Goal: Task Accomplishment & Management: Complete application form

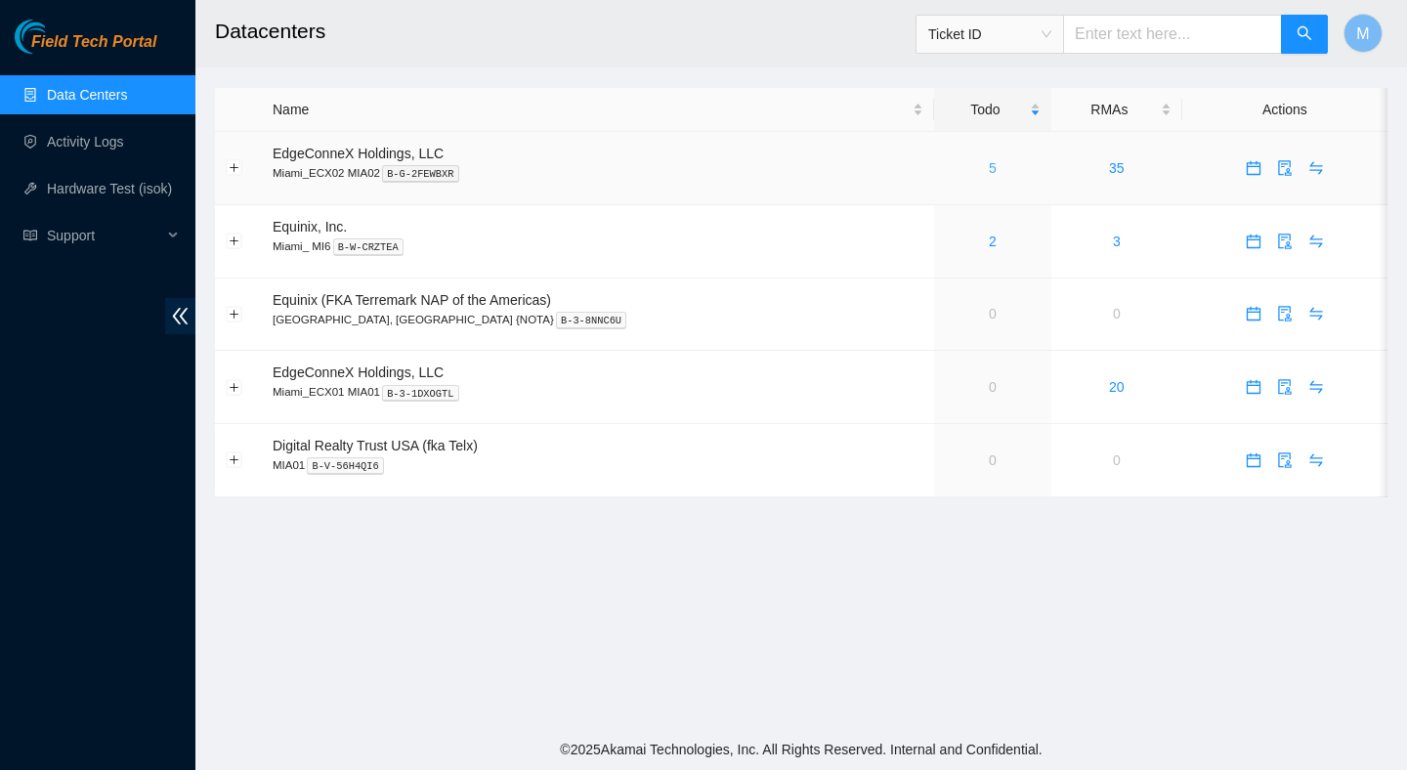
click at [988, 170] on link "5" at bounding box center [992, 168] width 8 height 16
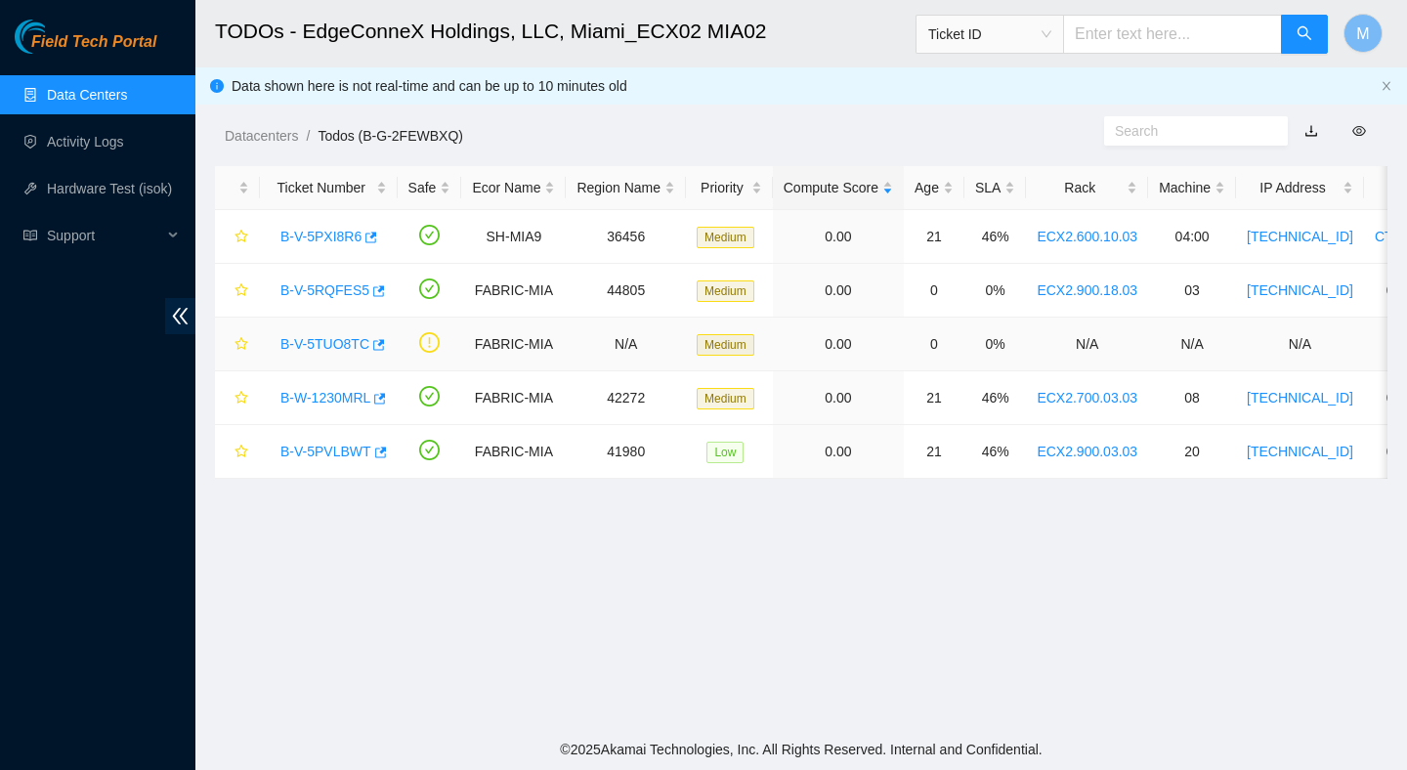
click at [337, 336] on link "B-V-5TUO8TC" at bounding box center [324, 344] width 89 height 16
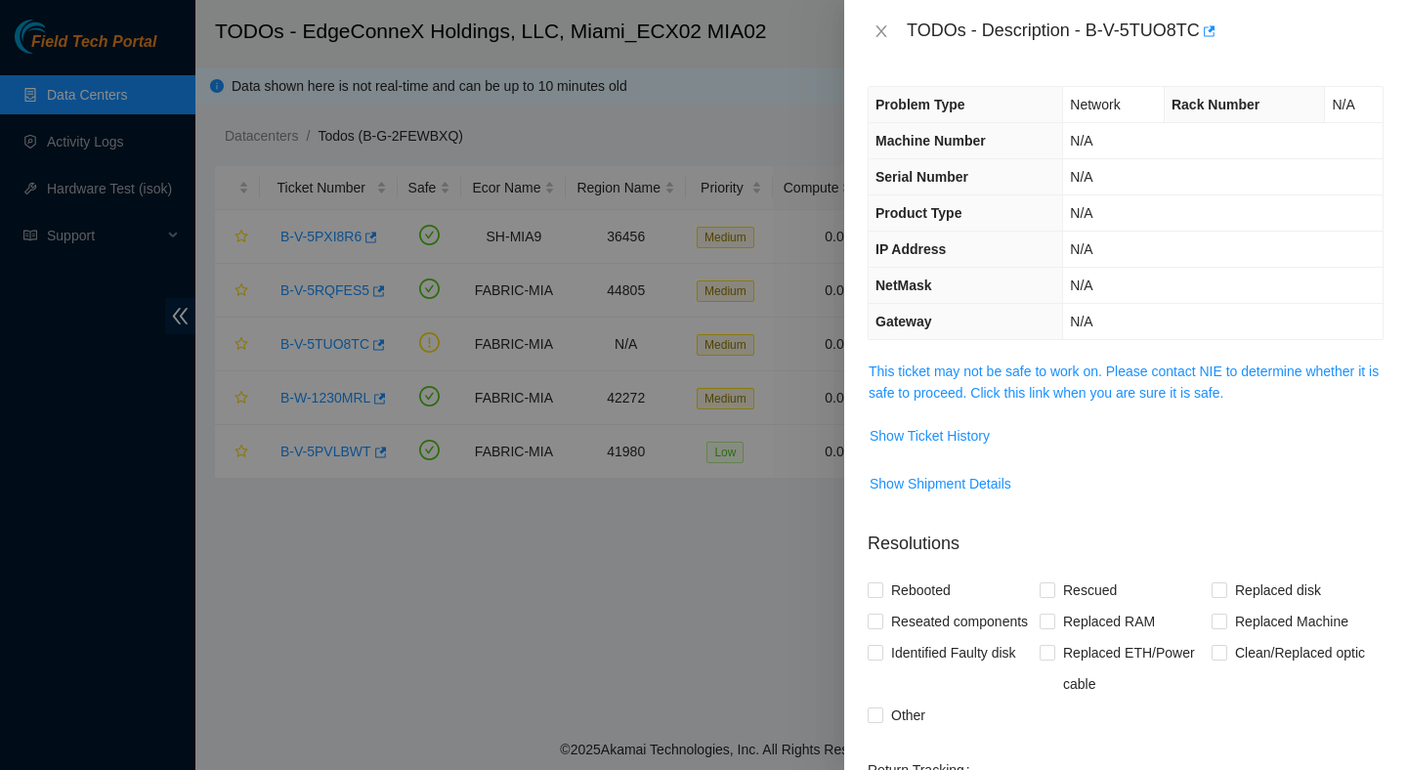
click at [896, 380] on span "This ticket may not be safe to work on. Please contact NIE to determine whether…" at bounding box center [1125, 381] width 514 height 43
click at [905, 372] on link "This ticket may not be safe to work on. Please contact NIE to determine whether…" at bounding box center [1123, 381] width 510 height 37
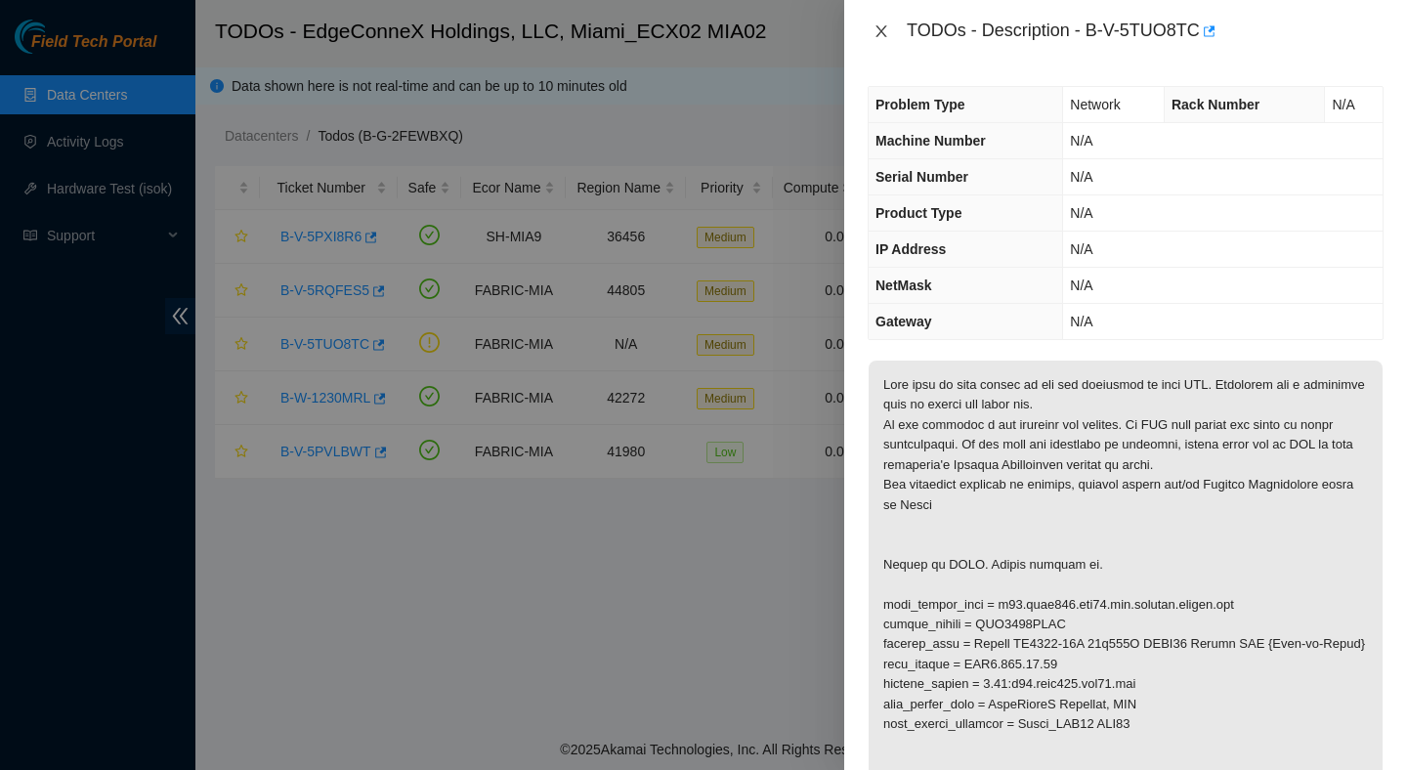
click at [880, 32] on icon "close" at bounding box center [880, 31] width 11 height 12
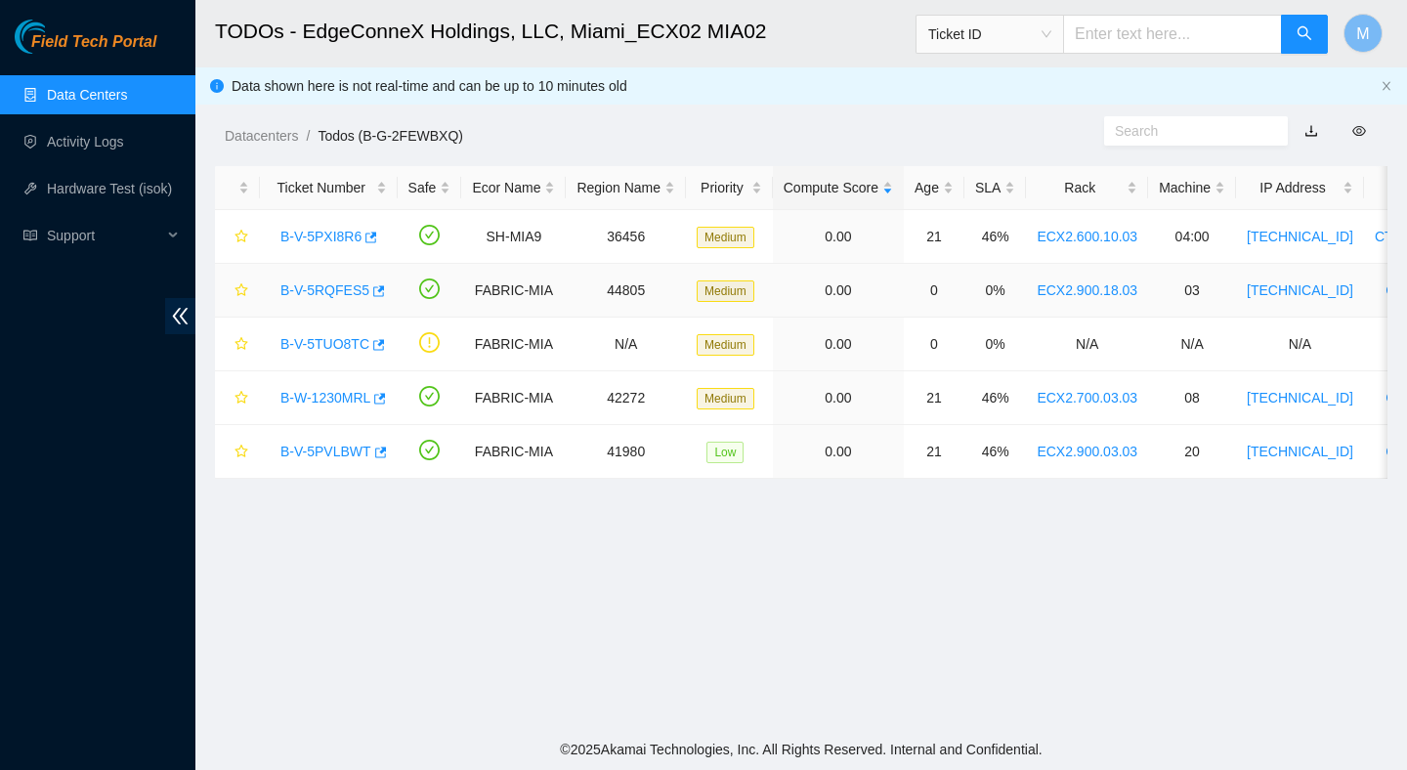
click at [352, 295] on link "B-V-5RQFES5" at bounding box center [324, 290] width 89 height 16
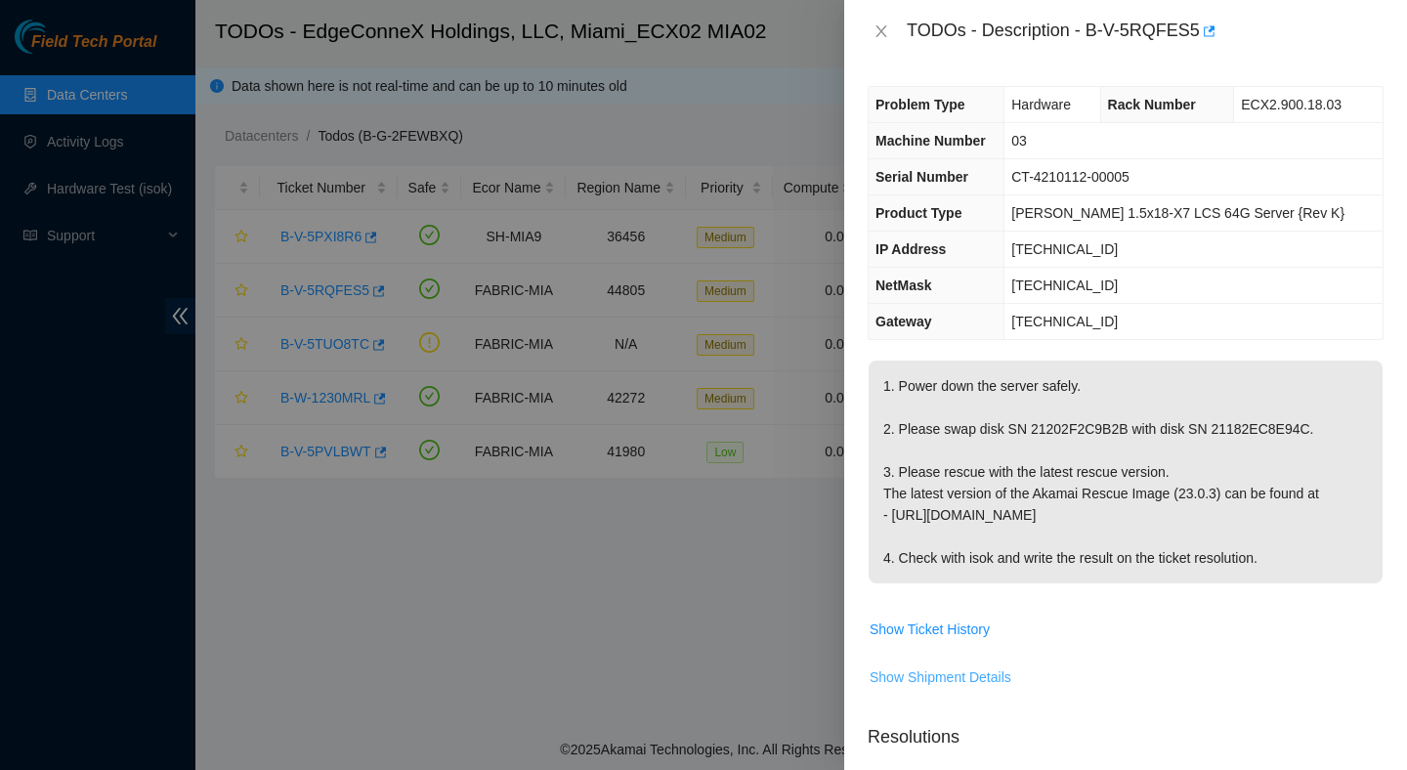
click at [952, 671] on span "Show Shipment Details" at bounding box center [940, 676] width 142 height 21
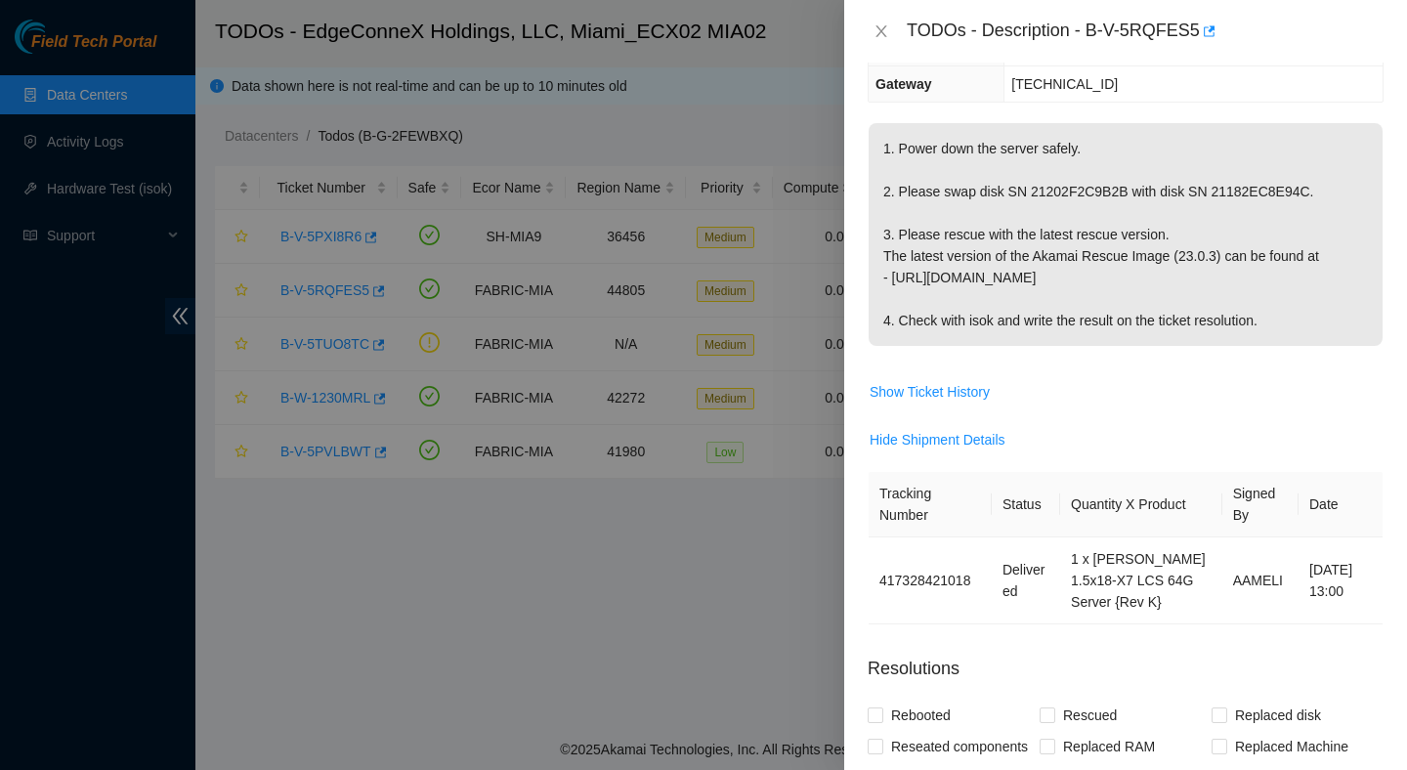
scroll to position [238, 0]
click at [939, 386] on span "Show Ticket History" at bounding box center [929, 390] width 120 height 21
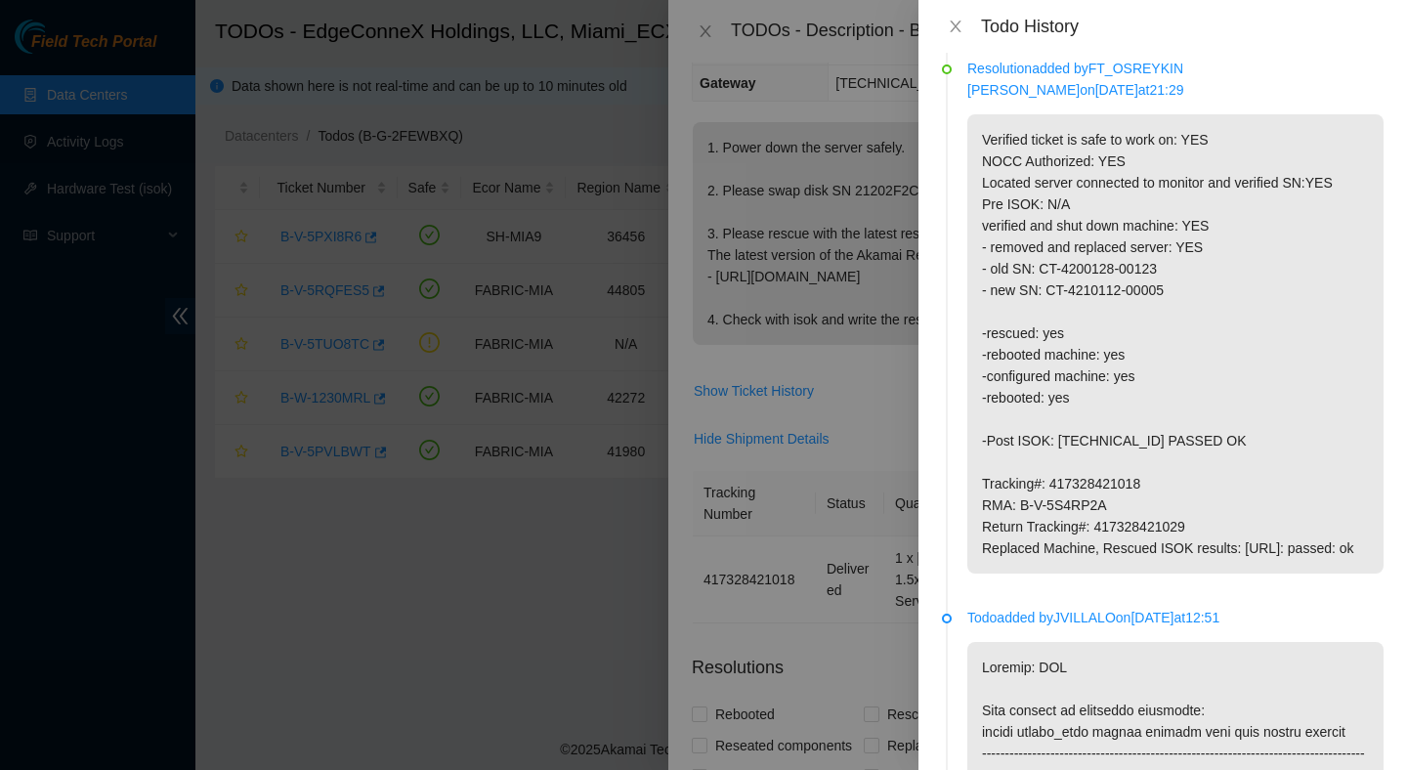
scroll to position [348, 0]
click at [951, 21] on icon "close" at bounding box center [955, 27] width 16 height 16
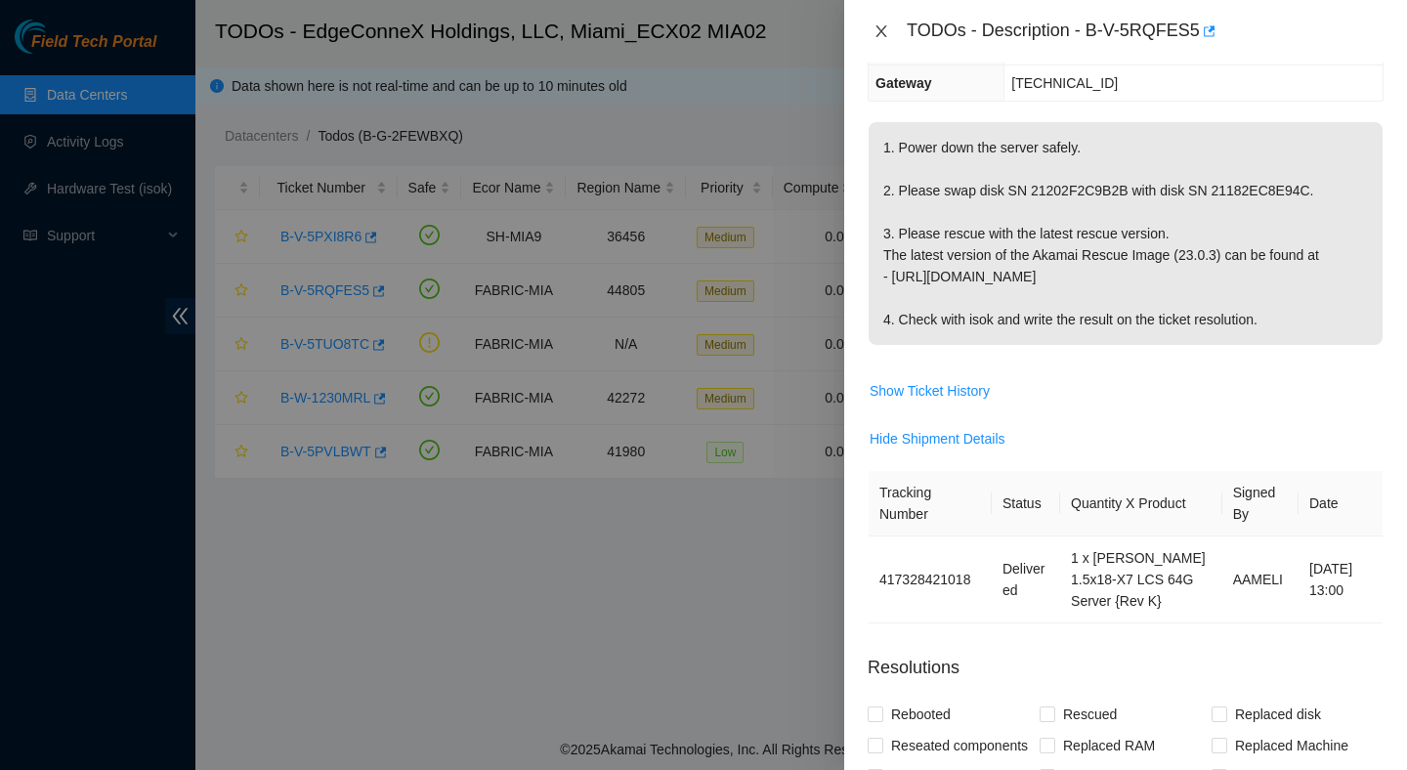
click at [879, 28] on icon "close" at bounding box center [880, 31] width 11 height 12
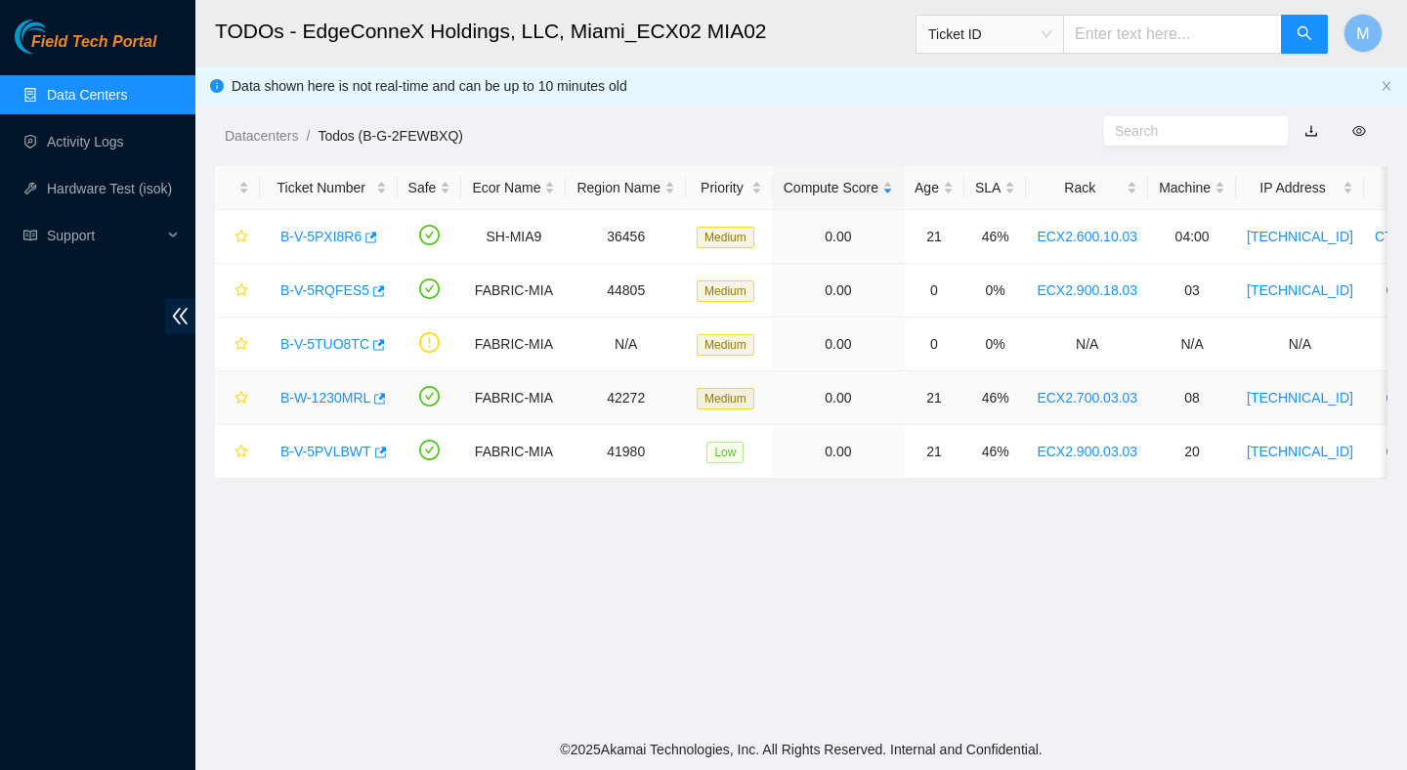
scroll to position [303, 0]
click at [349, 289] on link "B-V-5RQFES5" at bounding box center [324, 290] width 89 height 16
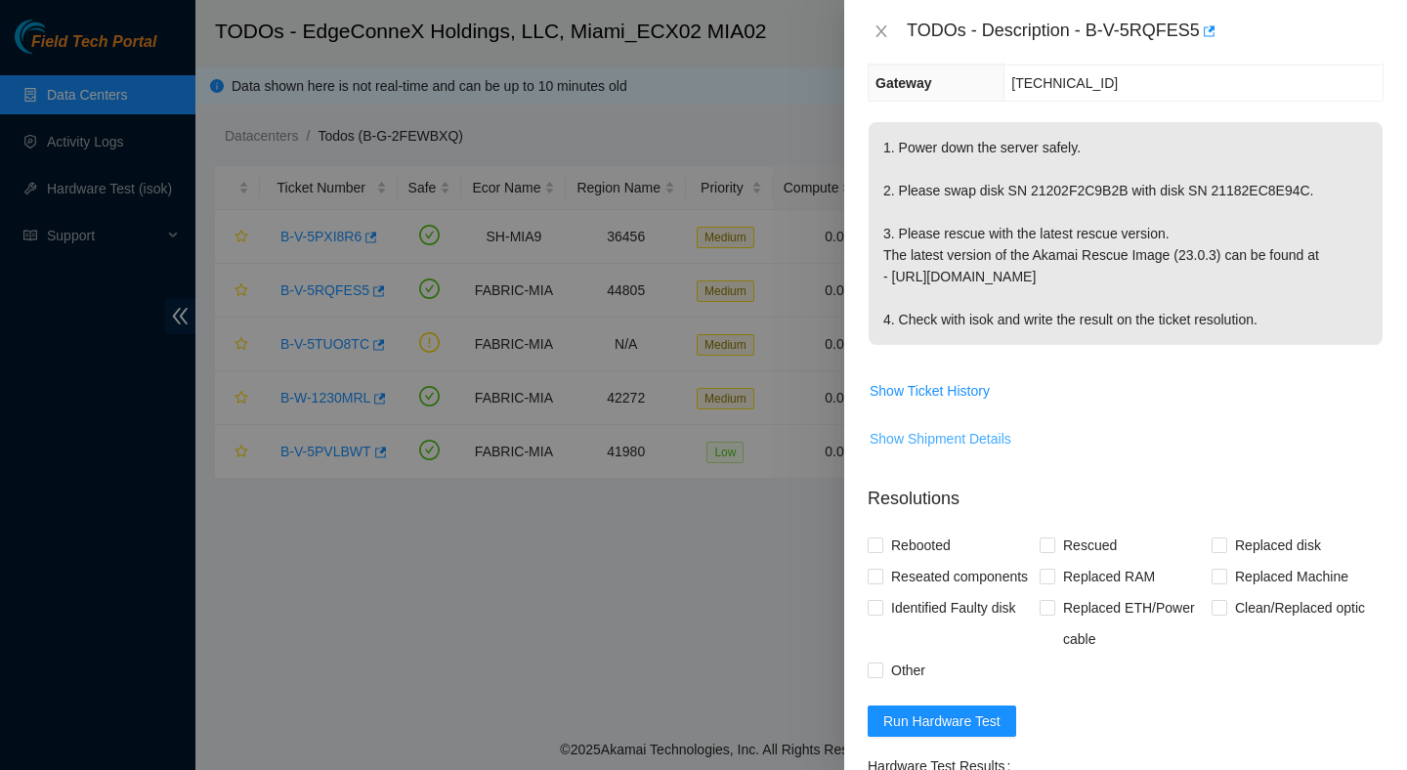
scroll to position [0, 0]
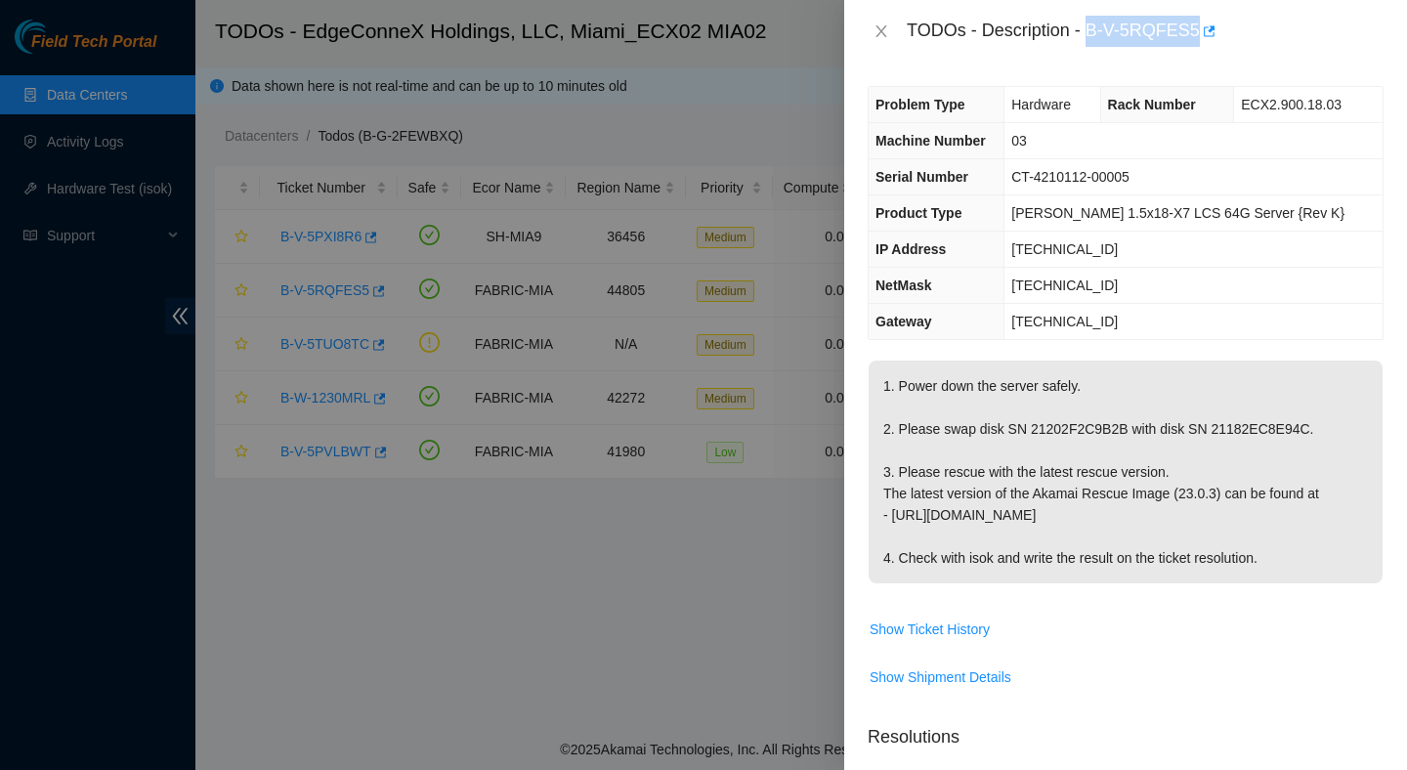
drag, startPoint x: 1091, startPoint y: 27, endPoint x: 1206, endPoint y: 47, distance: 116.9
click at [1206, 47] on div "TODOs - Description - B-V-5RQFES5" at bounding box center [1125, 31] width 563 height 63
copy div "B-V-5RQFES5"
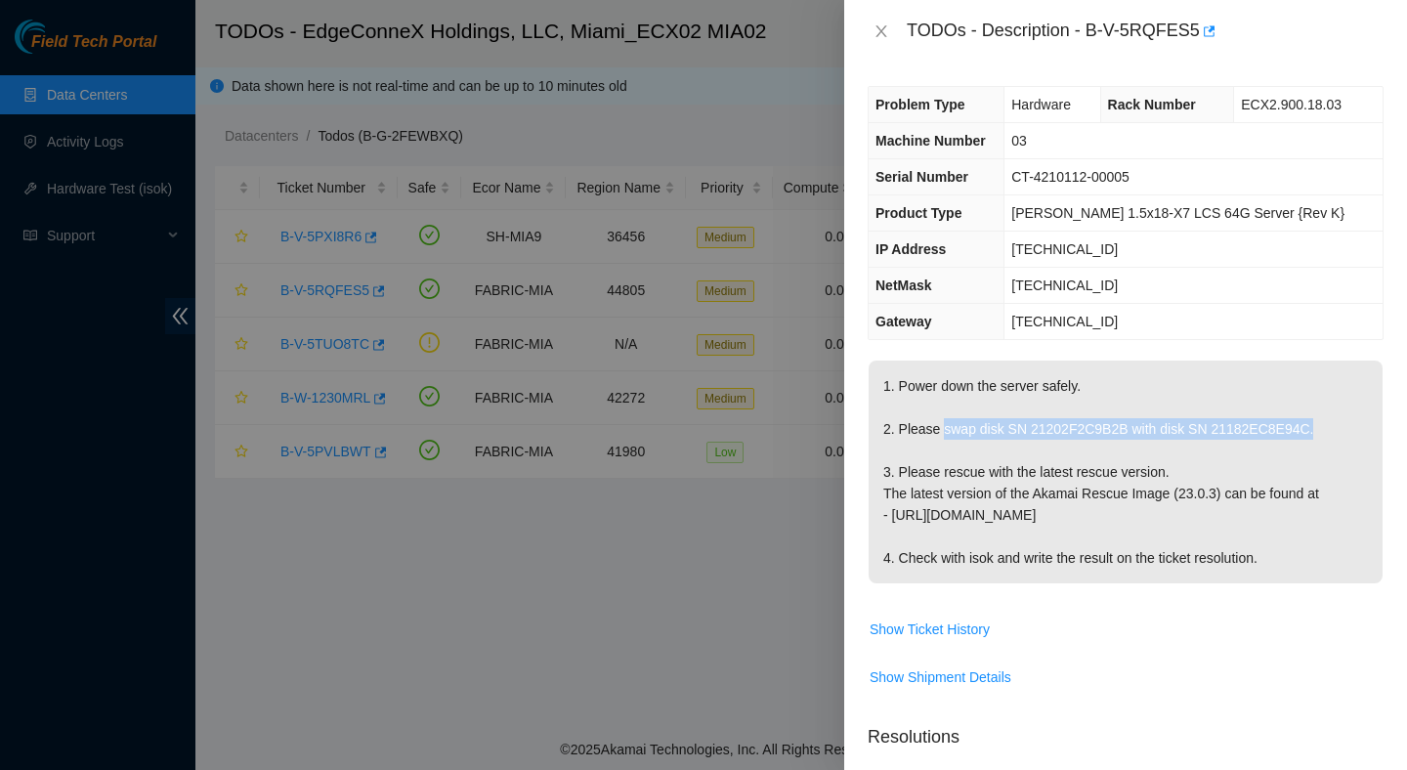
drag, startPoint x: 1332, startPoint y: 431, endPoint x: 955, endPoint y: 432, distance: 377.0
click at [947, 429] on p "1. Power down the server safely. 2. Please swap disk SN 21202F2C9B2B with disk …" at bounding box center [1125, 471] width 514 height 223
copy p "wap disk SN 21202F2C9B2B with disk SN 21182EC8E94C."
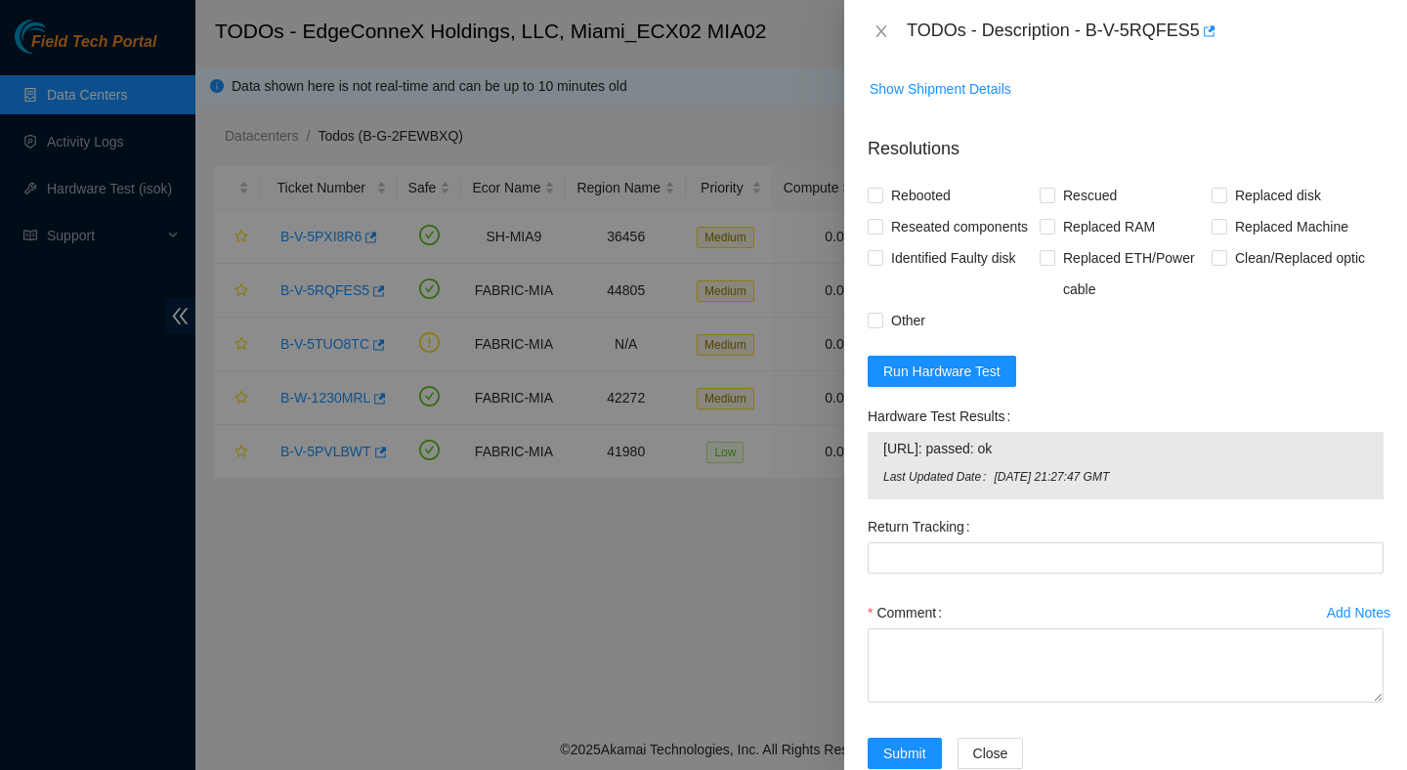
scroll to position [599, 0]
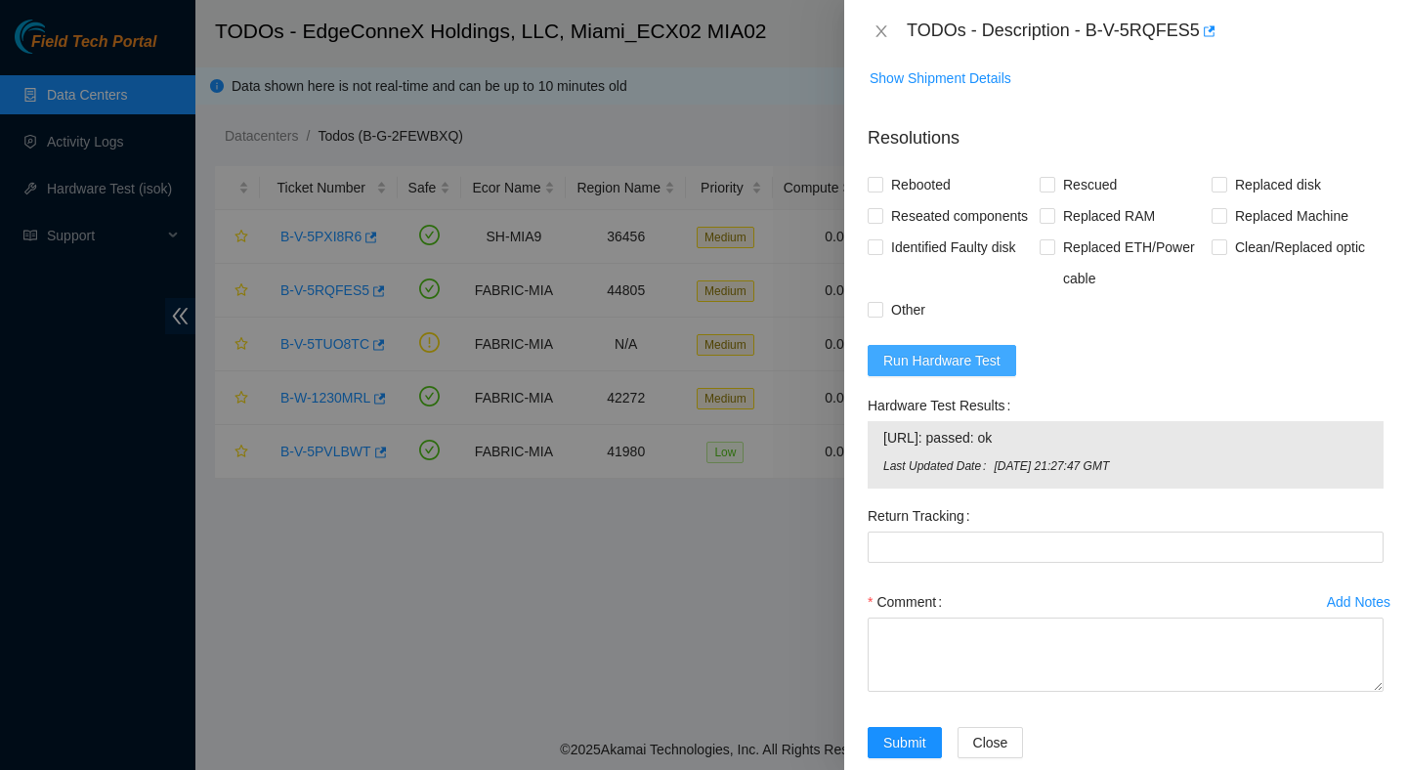
click at [999, 371] on span "Run Hardware Test" at bounding box center [941, 360] width 117 height 21
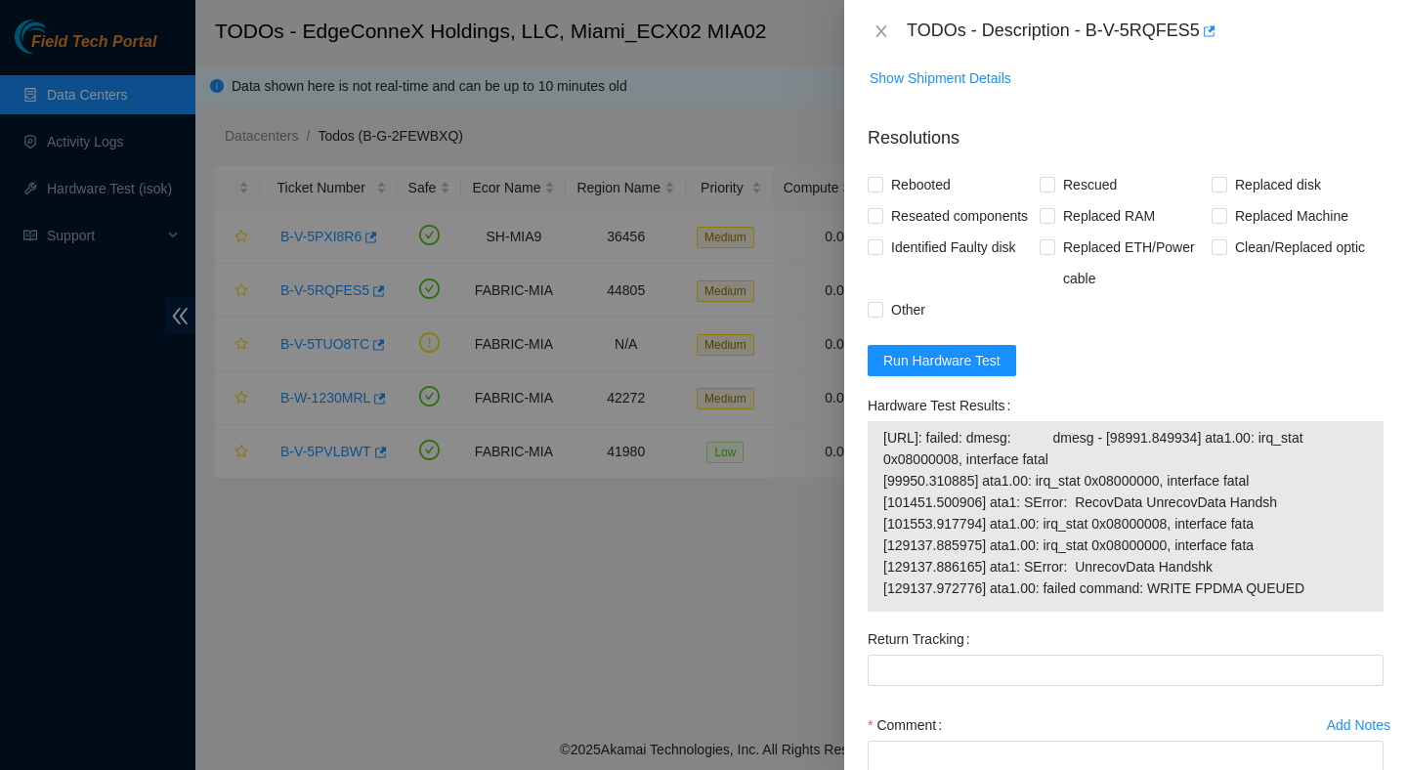
drag, startPoint x: 1336, startPoint y: 626, endPoint x: 881, endPoint y: 477, distance: 479.1
click at [879, 476] on div "23.41.5.70: failed: dmesg: dmesg - [98991.849934] ata1.00: irq_stat 0x08000008,…" at bounding box center [1125, 516] width 516 height 190
copy tbody "23.41.5.70: failed: dmesg: dmesg - [98991.849934] ata1.00: irq_stat 0x08000008,…"
click at [1232, 499] on span "23.41.5.70: failed: dmesg: dmesg - [98991.849934] ata1.00: irq_stat 0x08000008,…" at bounding box center [1125, 513] width 484 height 172
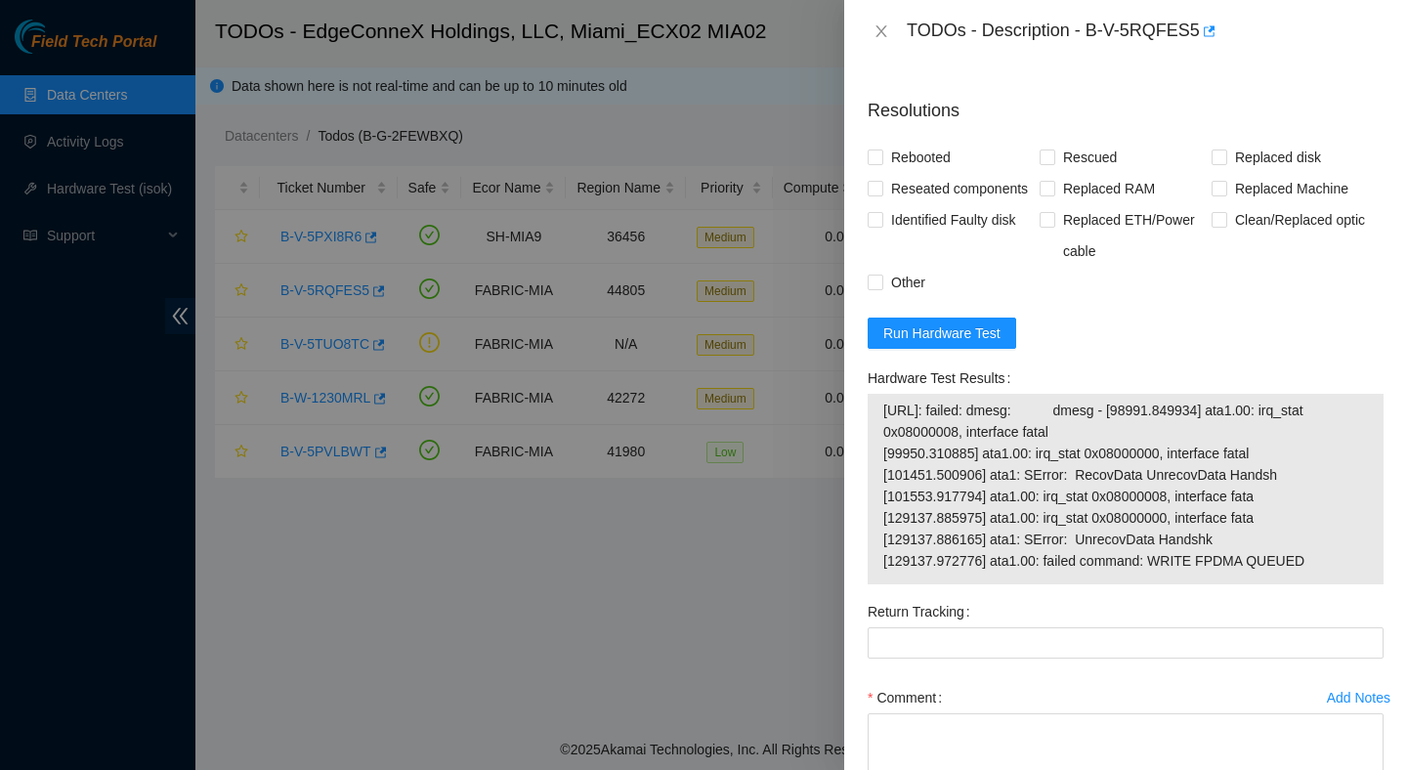
scroll to position [613, 0]
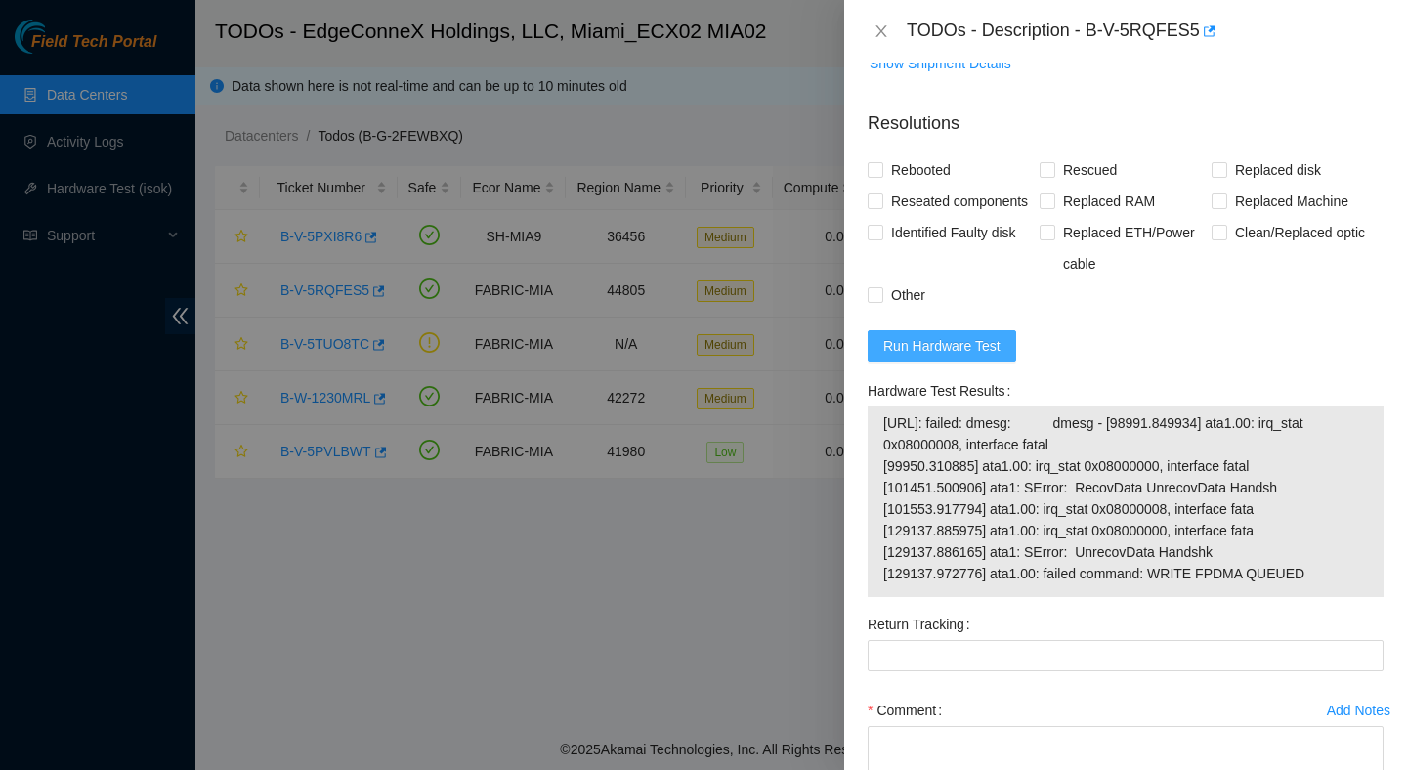
click at [964, 357] on span "Run Hardware Test" at bounding box center [941, 345] width 117 height 21
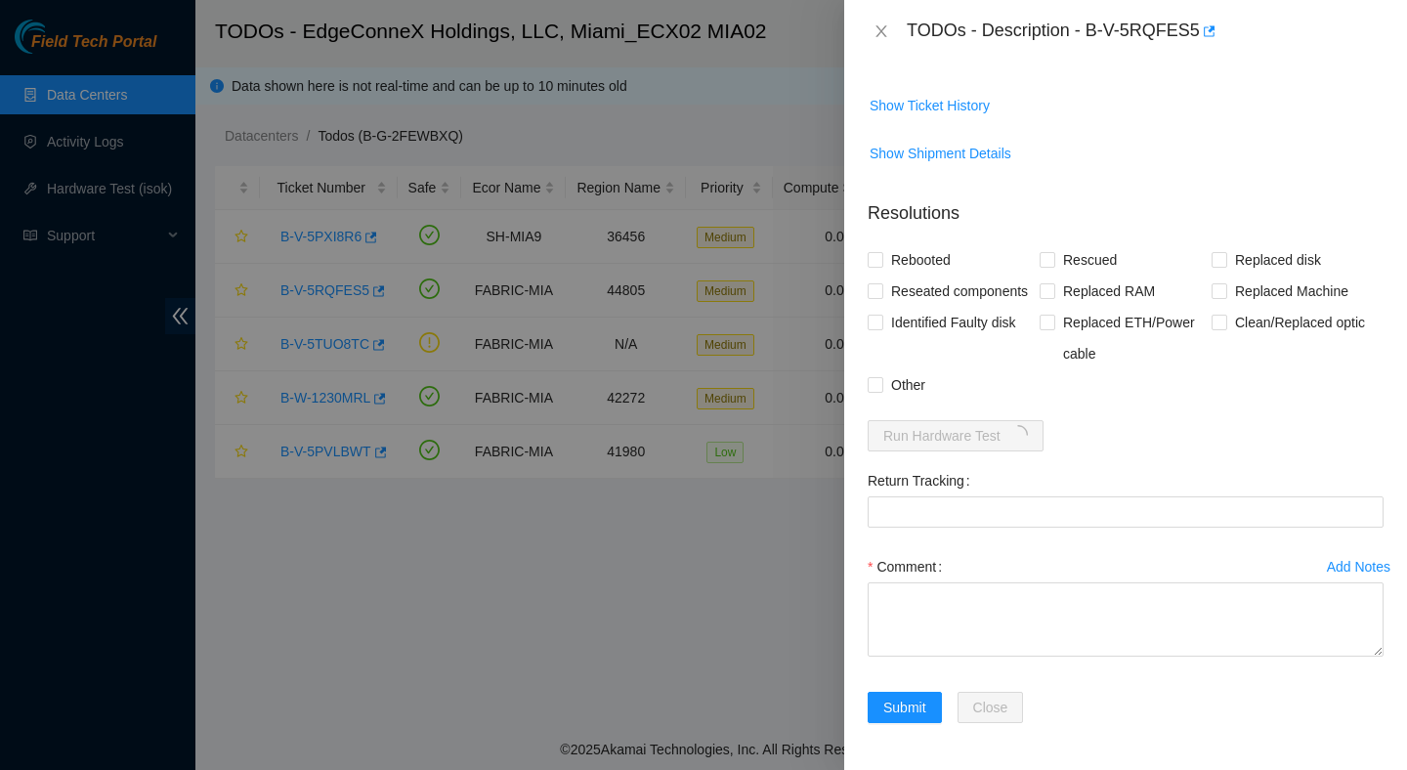
scroll to position [555, 0]
drag, startPoint x: 1092, startPoint y: 27, endPoint x: 1172, endPoint y: 55, distance: 84.6
click at [1172, 55] on div "TODOs - Description - B-V-5RQFES5" at bounding box center [1125, 31] width 563 height 63
copy div "B-V-5RQFES5"
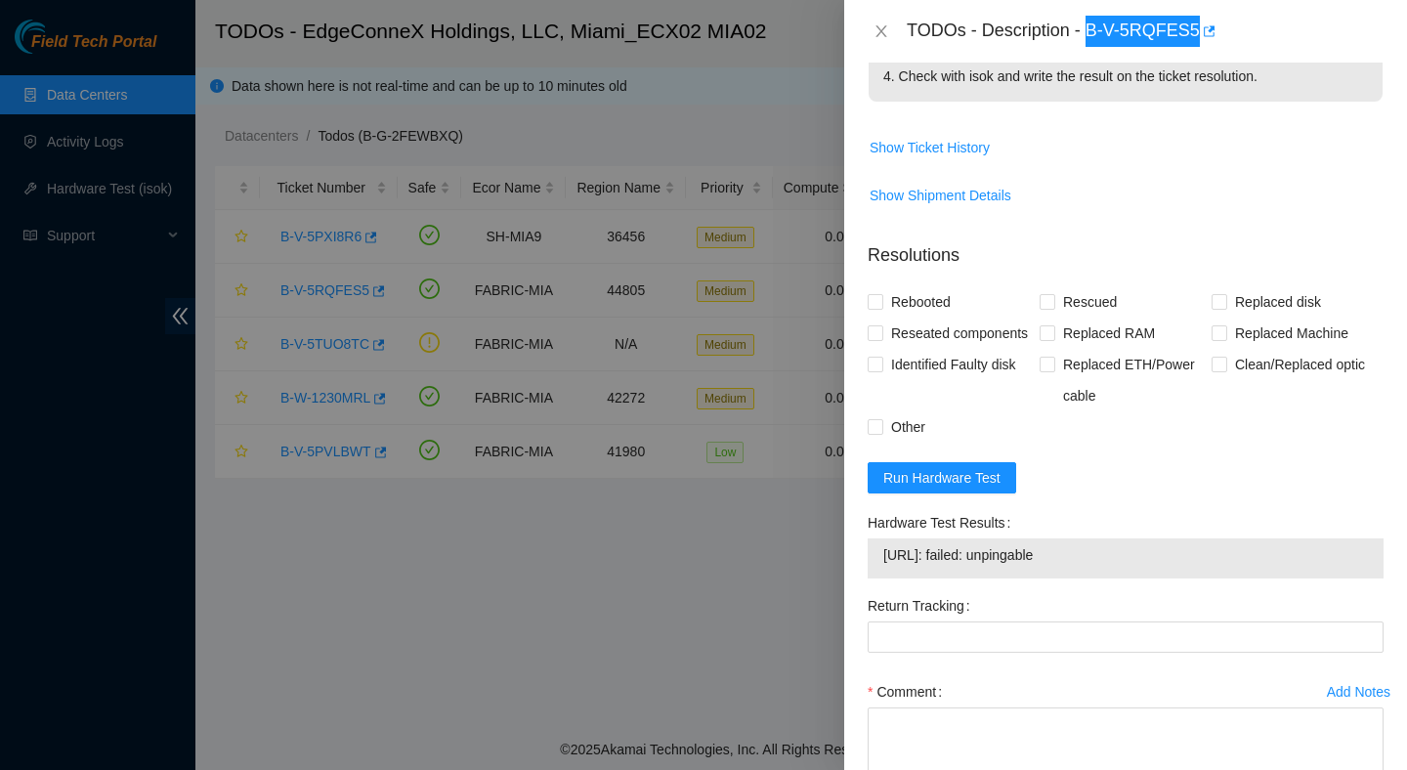
scroll to position [509, 0]
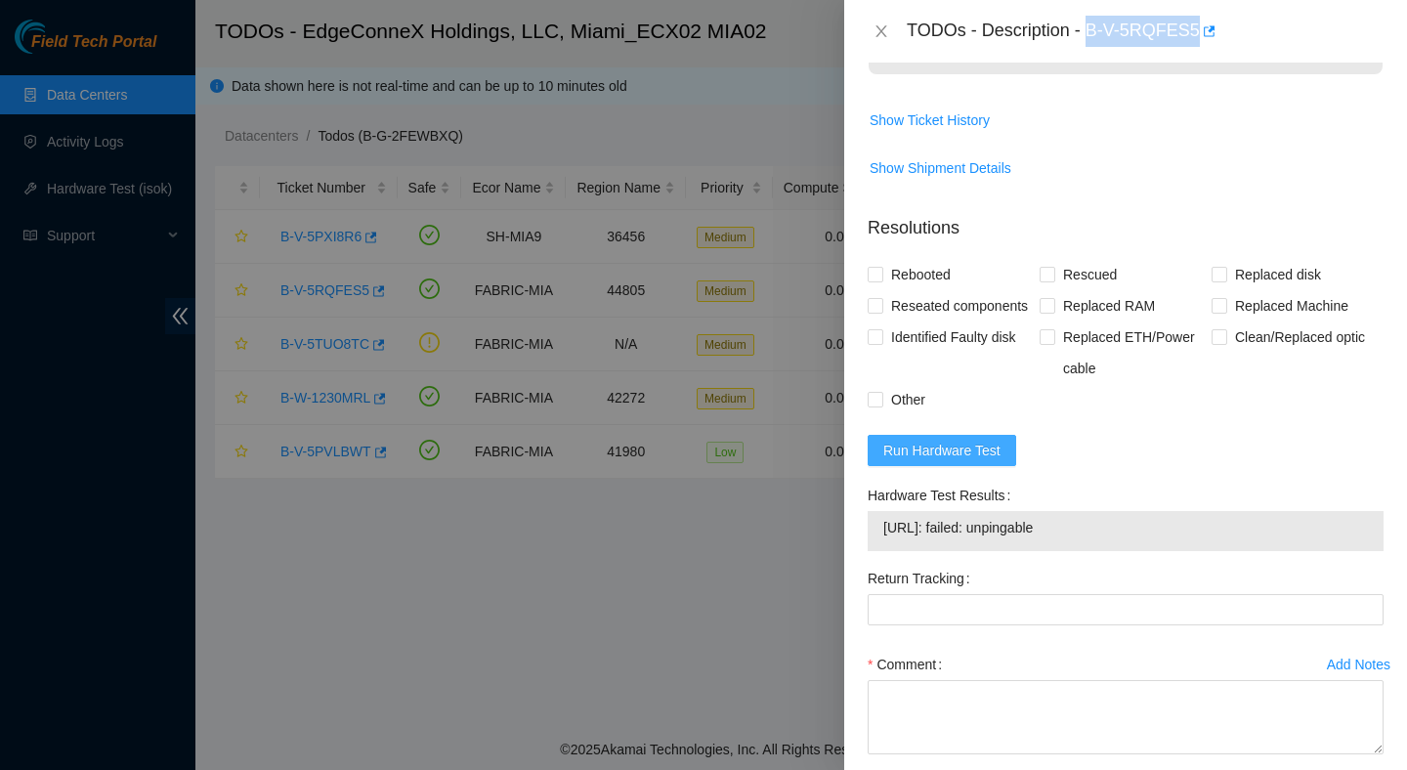
click at [950, 461] on span "Run Hardware Test" at bounding box center [941, 450] width 117 height 21
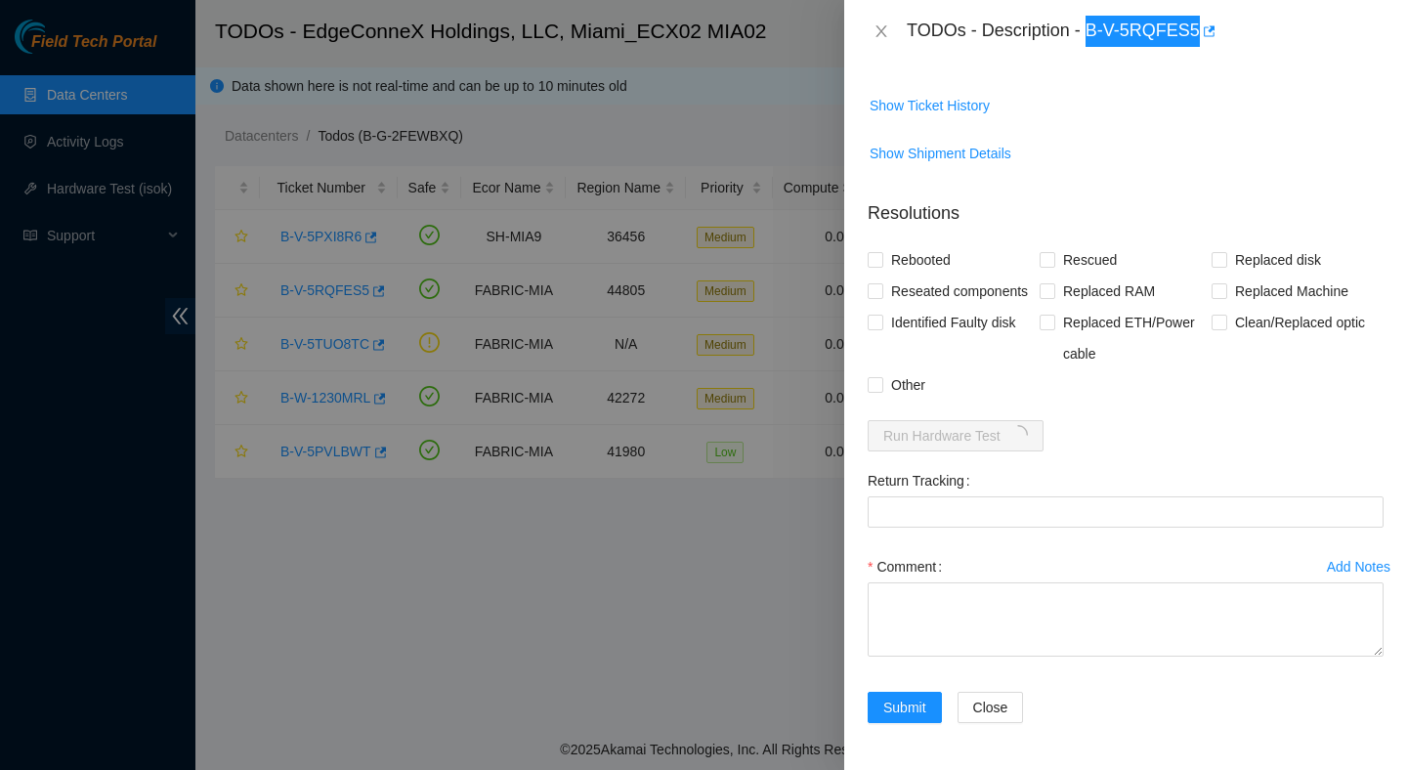
scroll to position [553, 0]
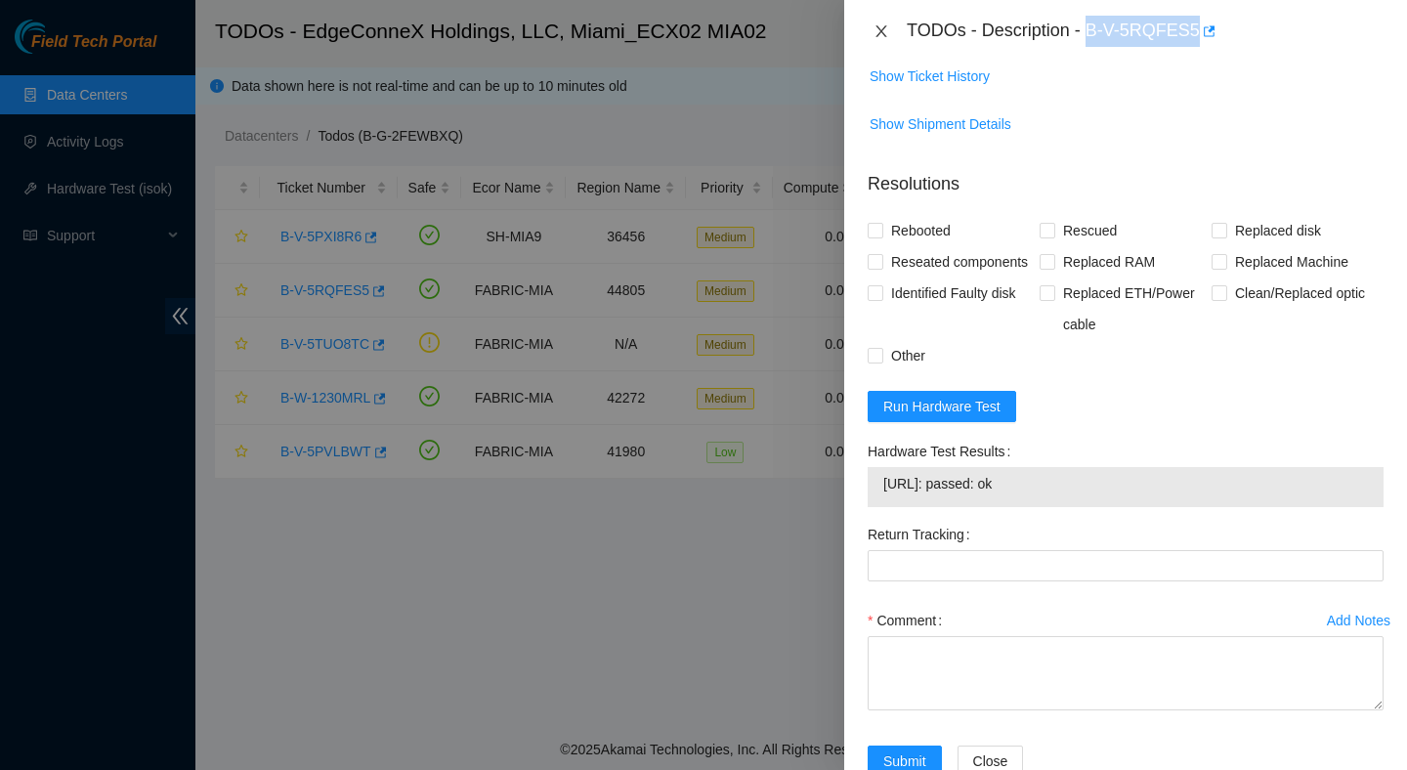
click at [881, 23] on icon "close" at bounding box center [881, 31] width 16 height 16
click at [881, 23] on div "TODOs - Description - B-V-5RQFES5 Problem Type Hardware Rack Number ECX2.900.18…" at bounding box center [703, 385] width 1407 height 770
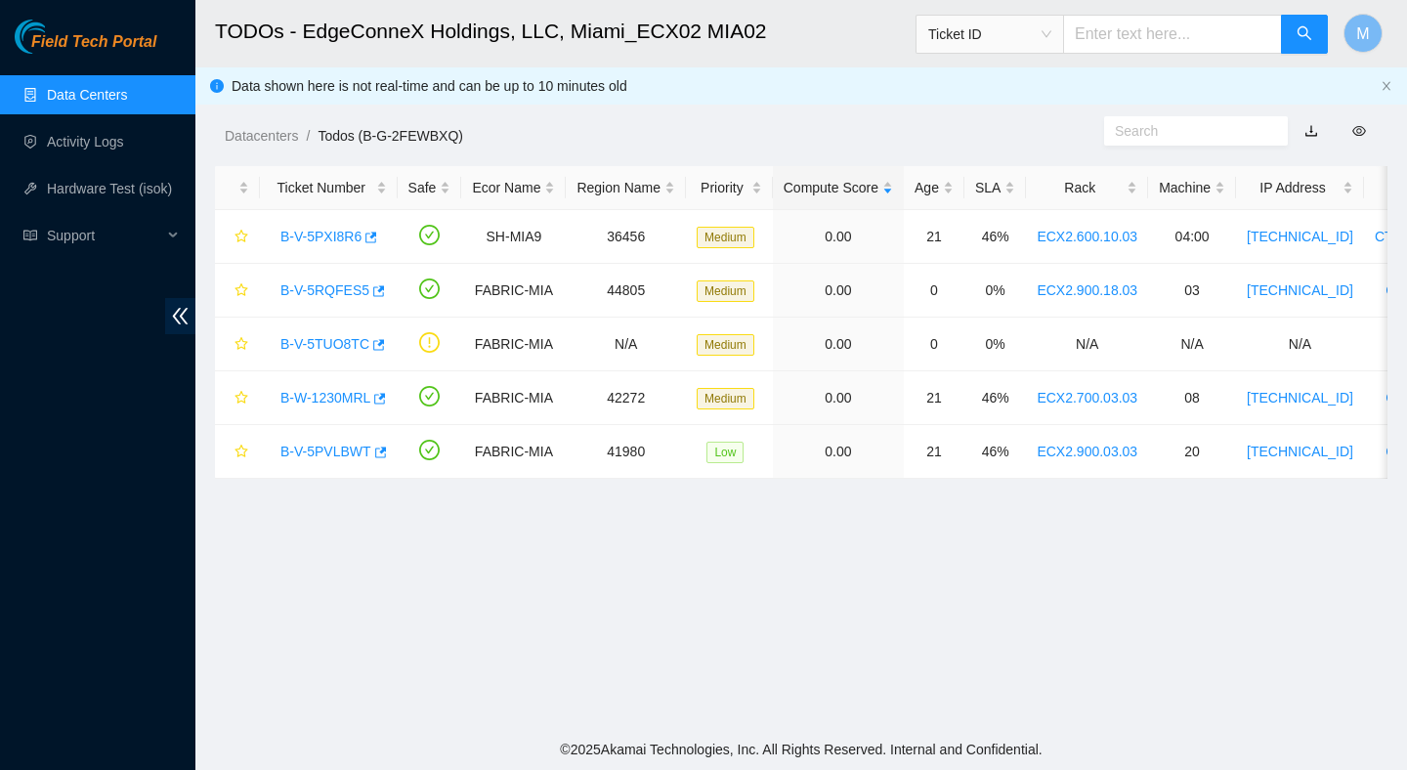
scroll to position [424, 0]
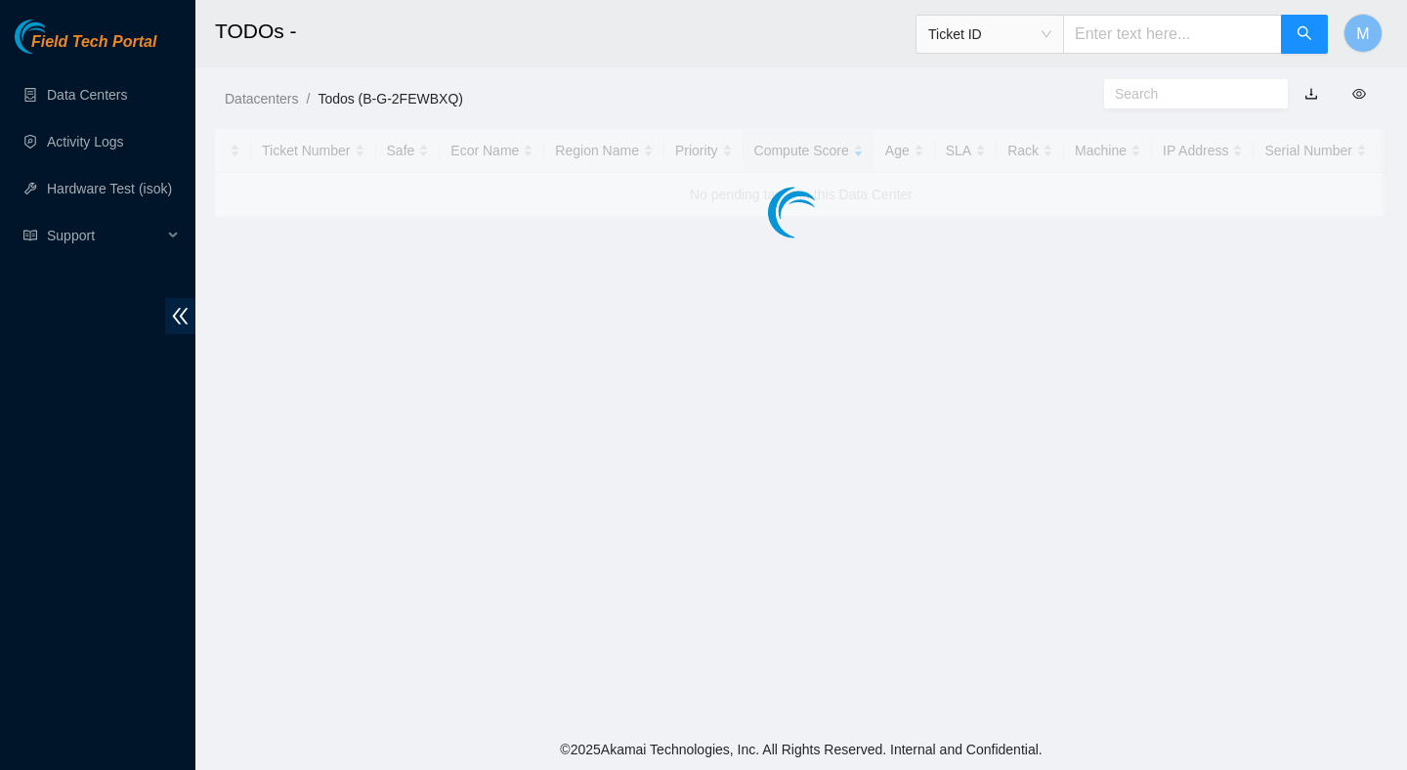
click at [913, 538] on main "TODOs - Ticket ID M Datacenters / Todos (B-G-2FEWBXQ) / Ticket Number Safe Ecor…" at bounding box center [800, 364] width 1211 height 729
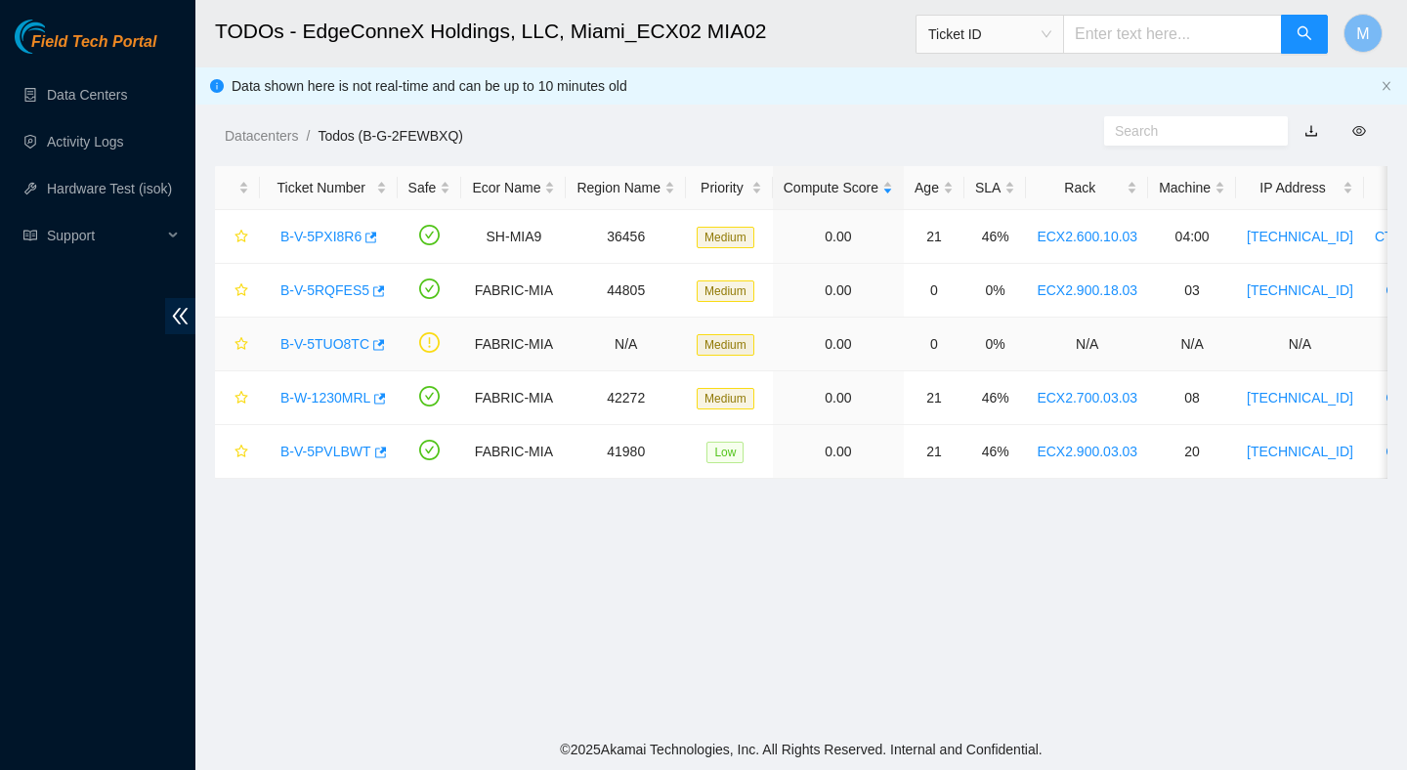
click at [355, 340] on link "B-V-5TUO8TC" at bounding box center [324, 344] width 89 height 16
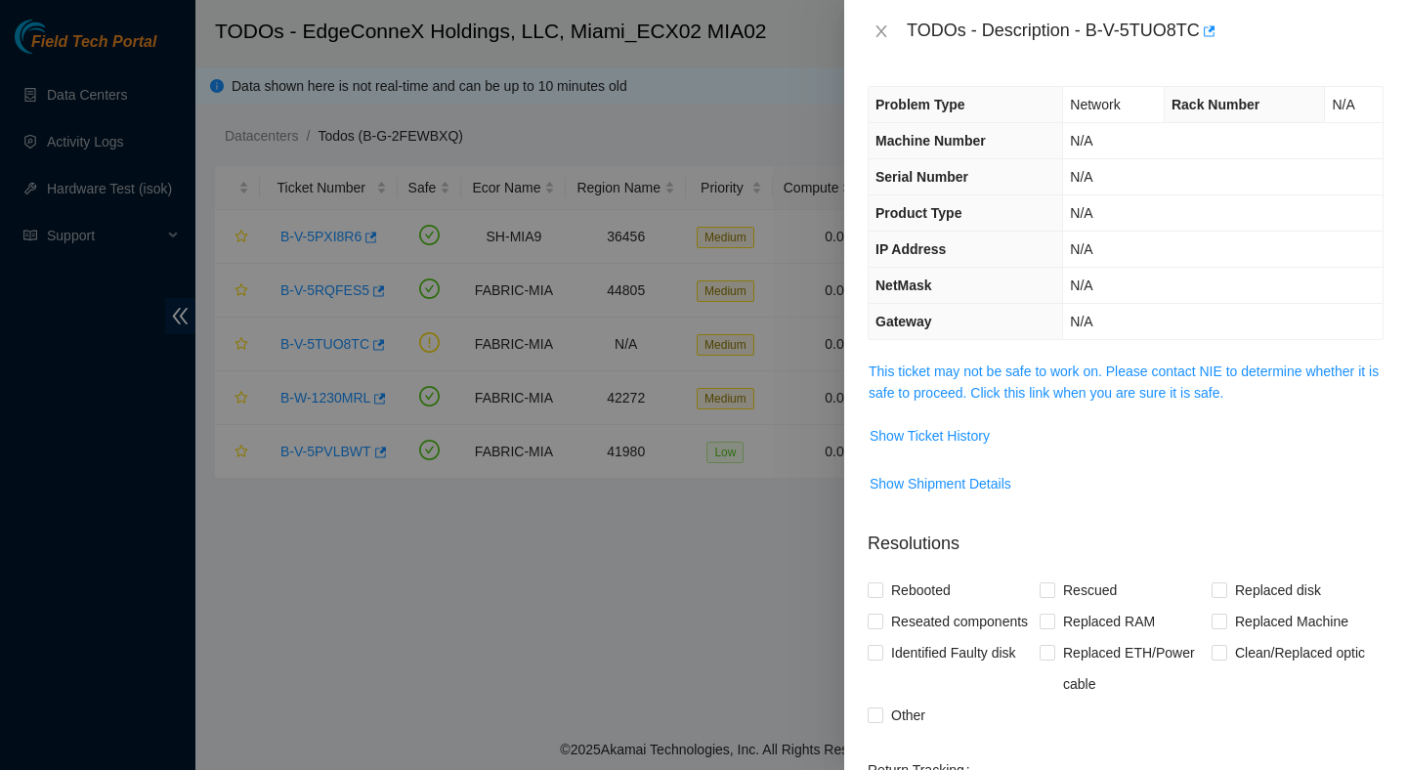
click at [935, 380] on span "This ticket may not be safe to work on. Please contact NIE to determine whether…" at bounding box center [1125, 381] width 514 height 43
click at [934, 377] on link "This ticket may not be safe to work on. Please contact NIE to determine whether…" at bounding box center [1123, 381] width 510 height 37
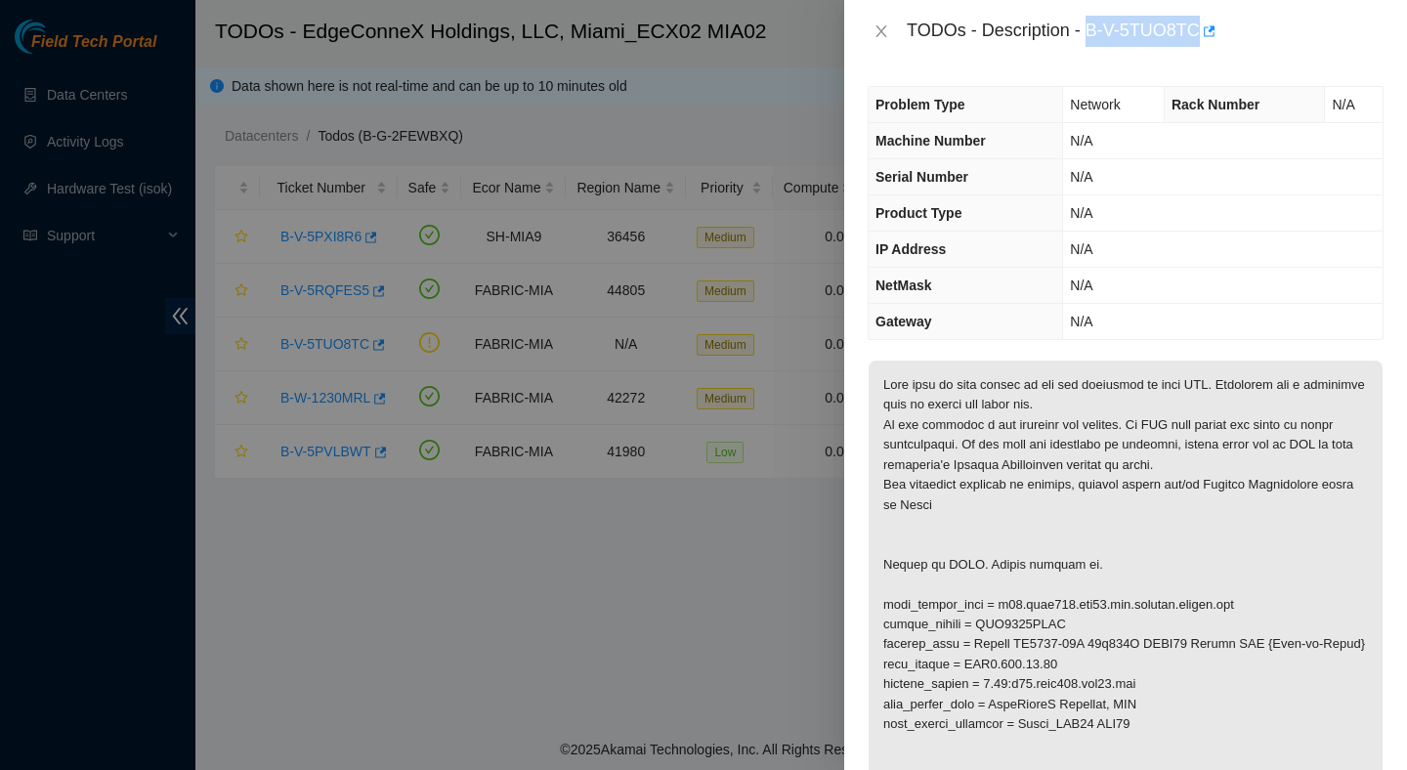
drag, startPoint x: 1093, startPoint y: 30, endPoint x: 1206, endPoint y: 33, distance: 113.3
click at [1207, 33] on div "TODOs - Description - B-V-5TUO8TC" at bounding box center [1144, 31] width 477 height 31
copy div "B-V-5TUO8TC"
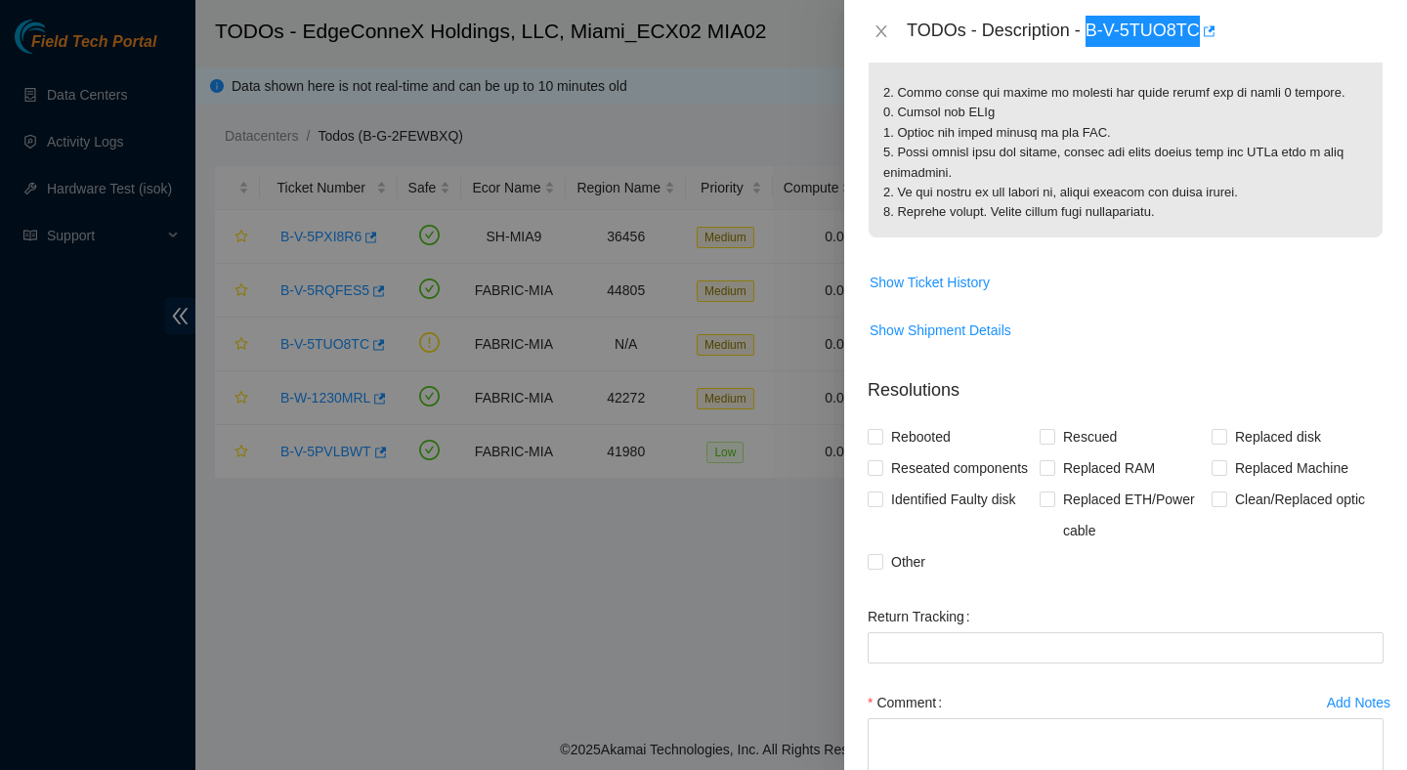
scroll to position [751, 0]
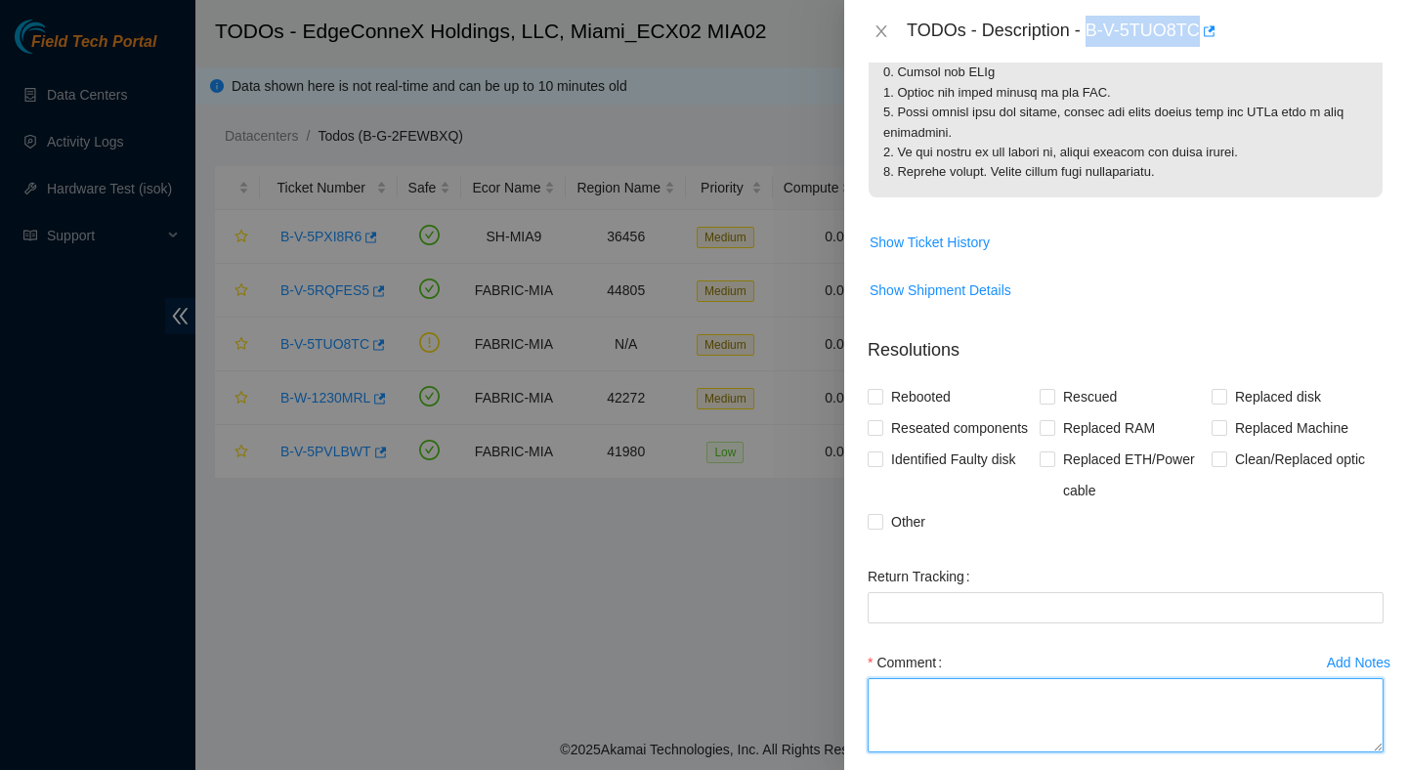
click at [984, 733] on textarea "Comment" at bounding box center [1125, 715] width 516 height 74
paste textarea "Verified ticket is safe to work on : Yes NOCC Authorized: Yes Located server co…"
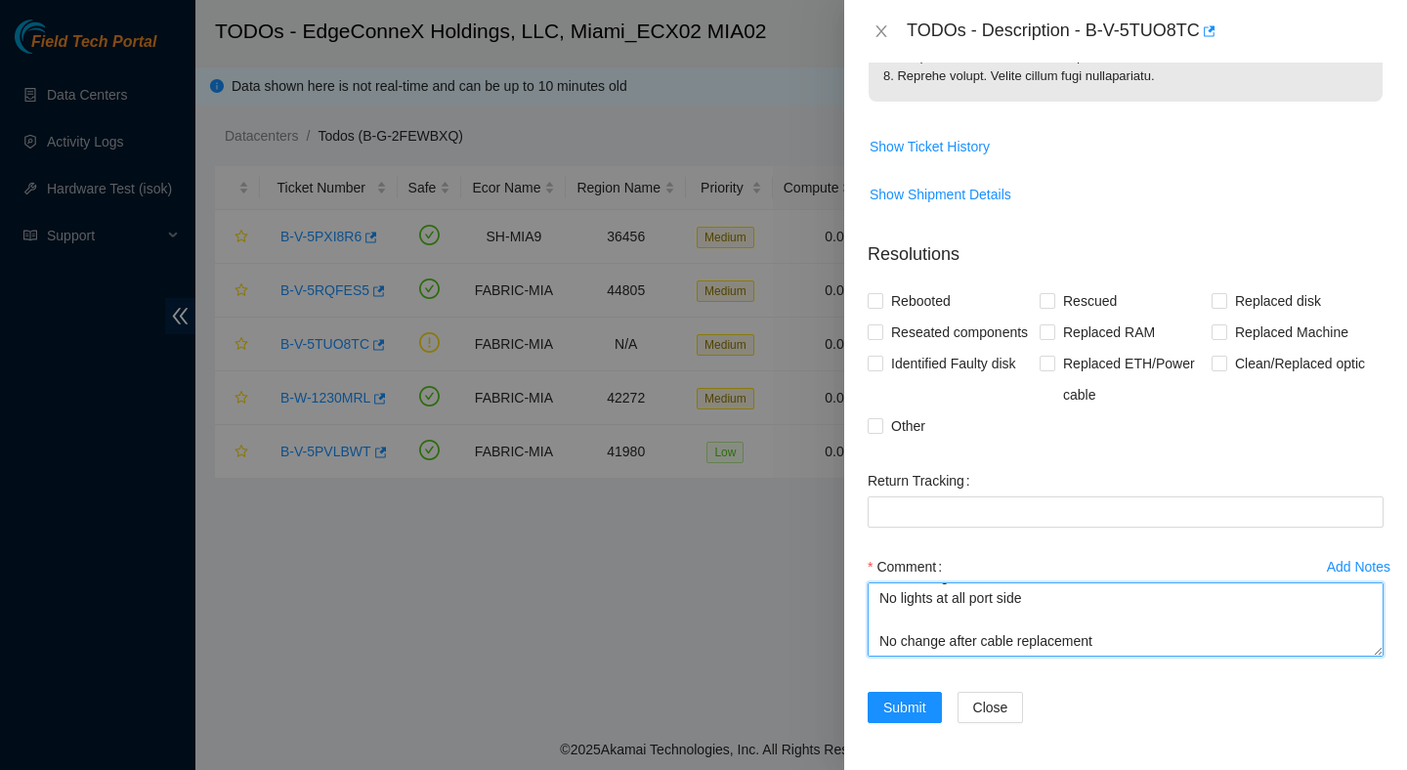
scroll to position [387, 0]
type textarea "Verified ticket is safe to work on : Yes NOCC Authorized: Yes Located server co…"
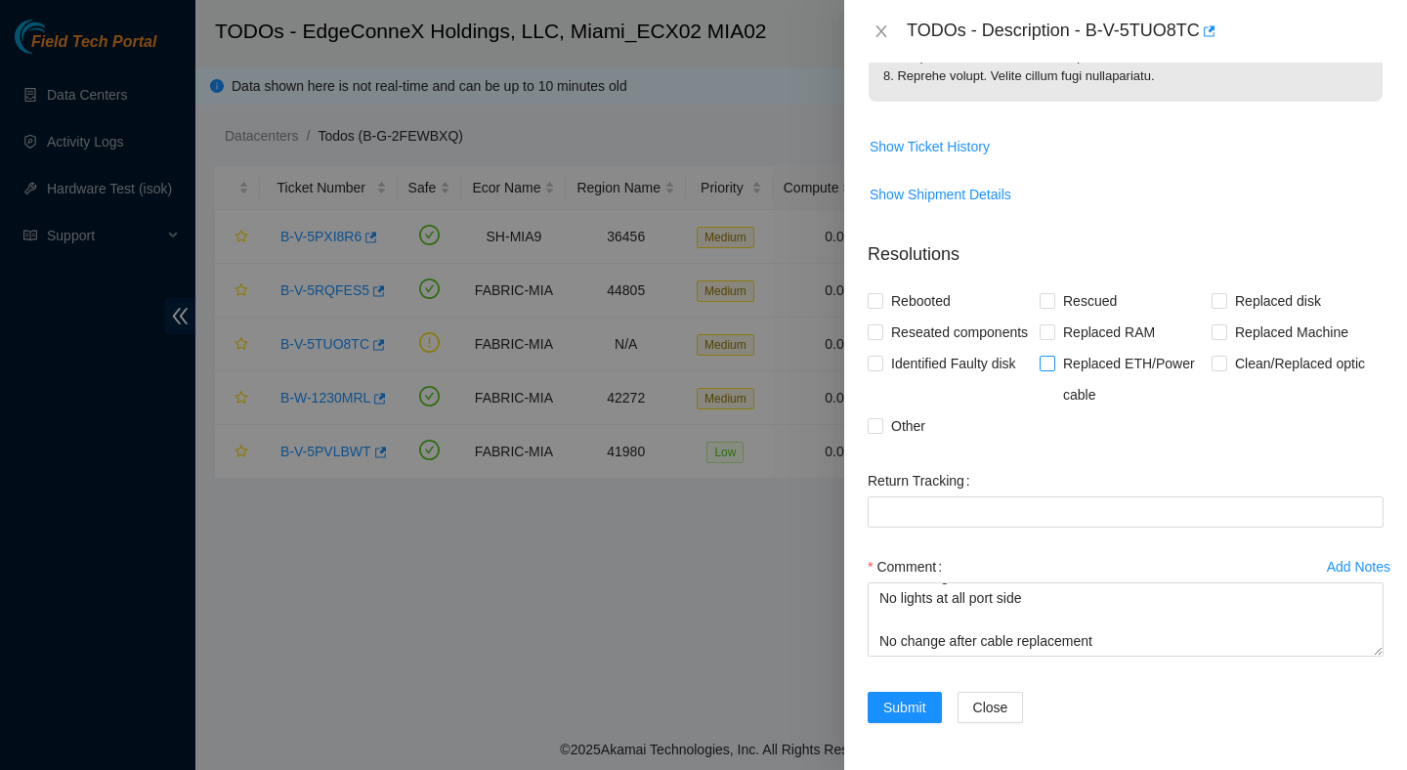
click at [1086, 355] on span "Replaced ETH/Power cable" at bounding box center [1133, 379] width 156 height 63
click at [1053, 356] on input "Replaced ETH/Power cable" at bounding box center [1046, 363] width 14 height 14
checkbox input "true"
click at [907, 698] on span "Submit" at bounding box center [904, 706] width 43 height 21
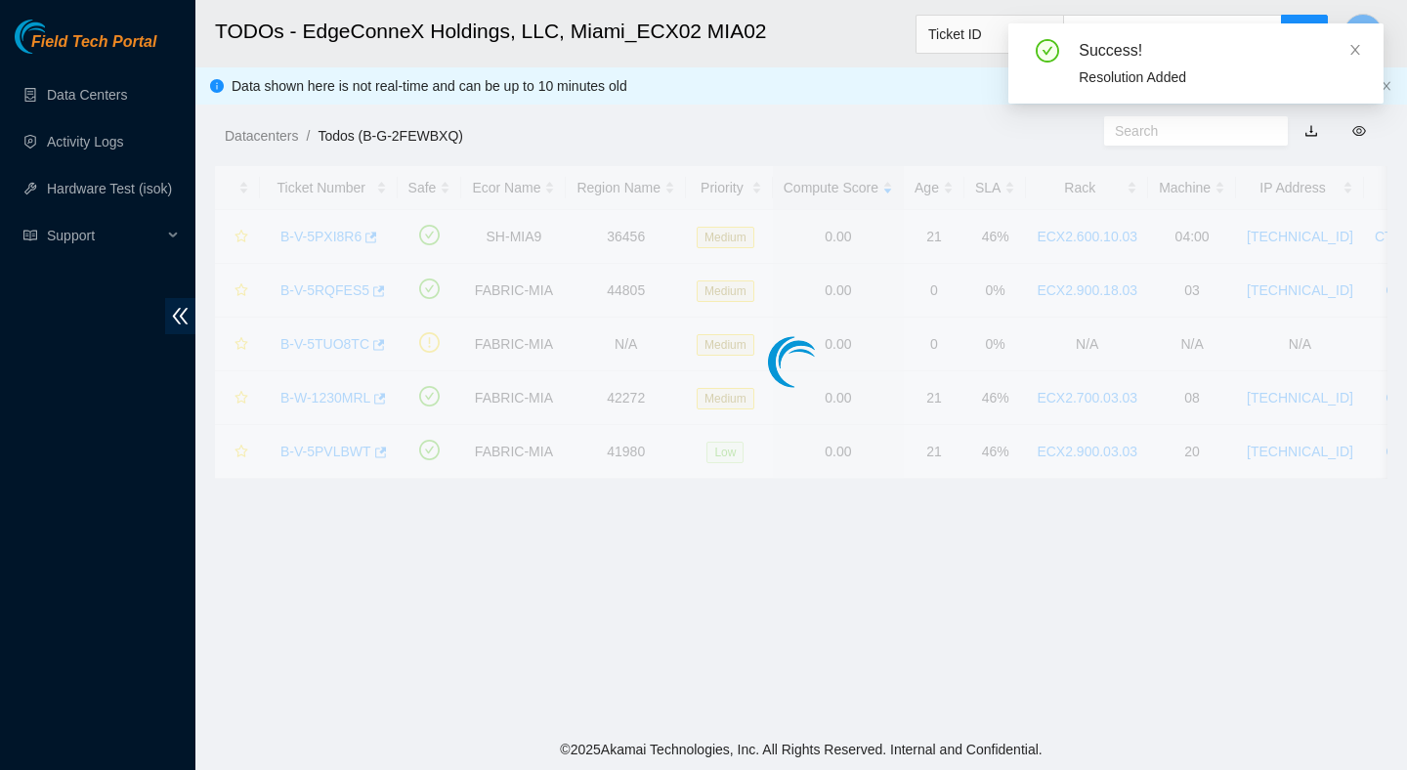
scroll to position [385, 0]
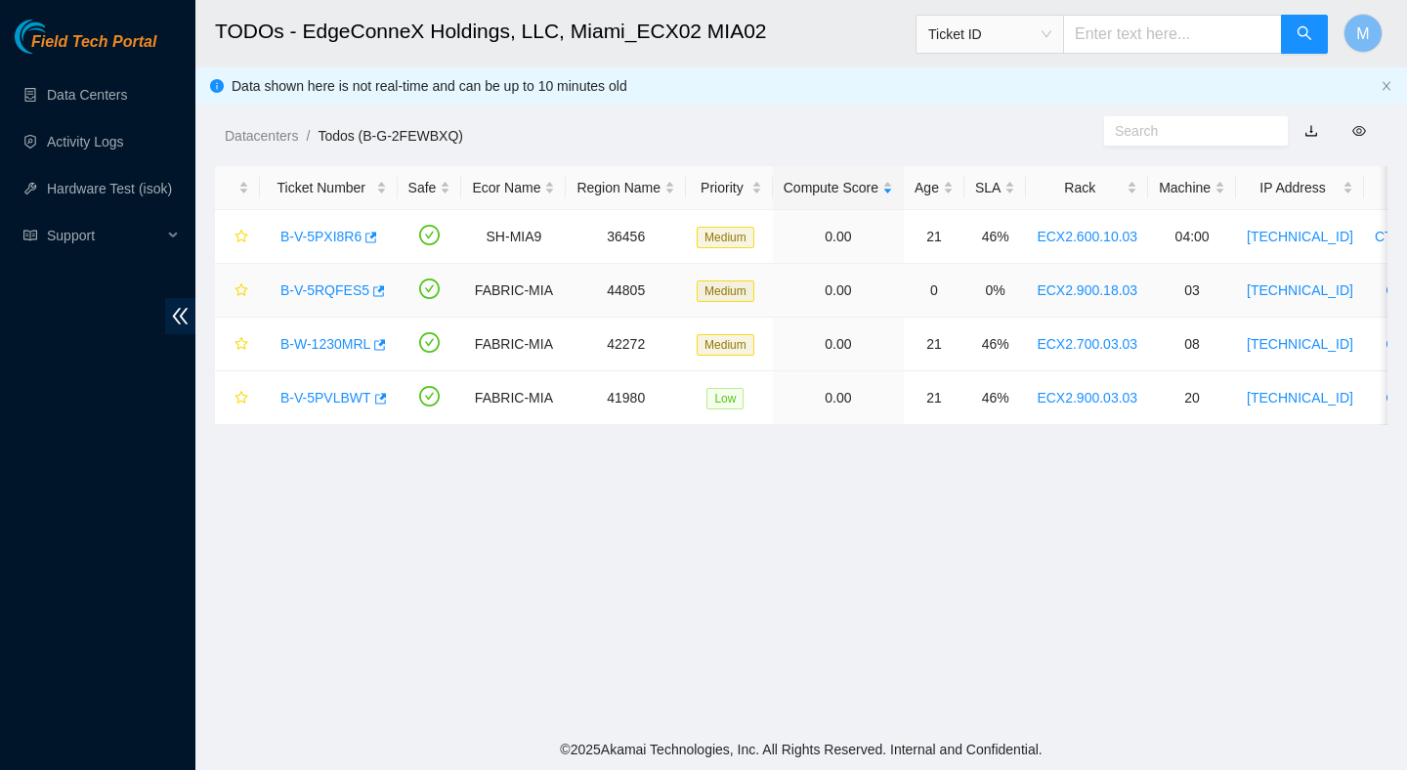
click at [347, 288] on link "B-V-5RQFES5" at bounding box center [324, 290] width 89 height 16
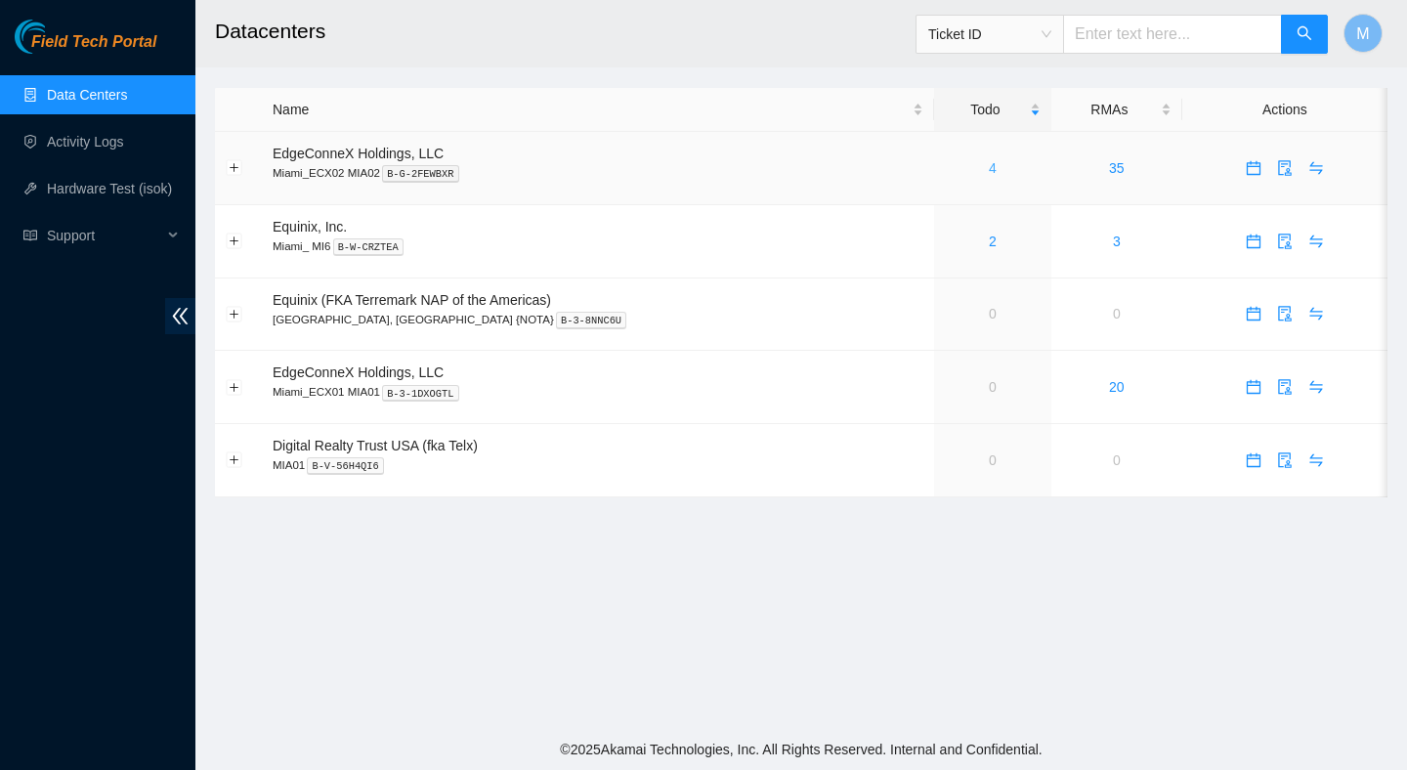
click at [988, 175] on link "4" at bounding box center [992, 168] width 8 height 16
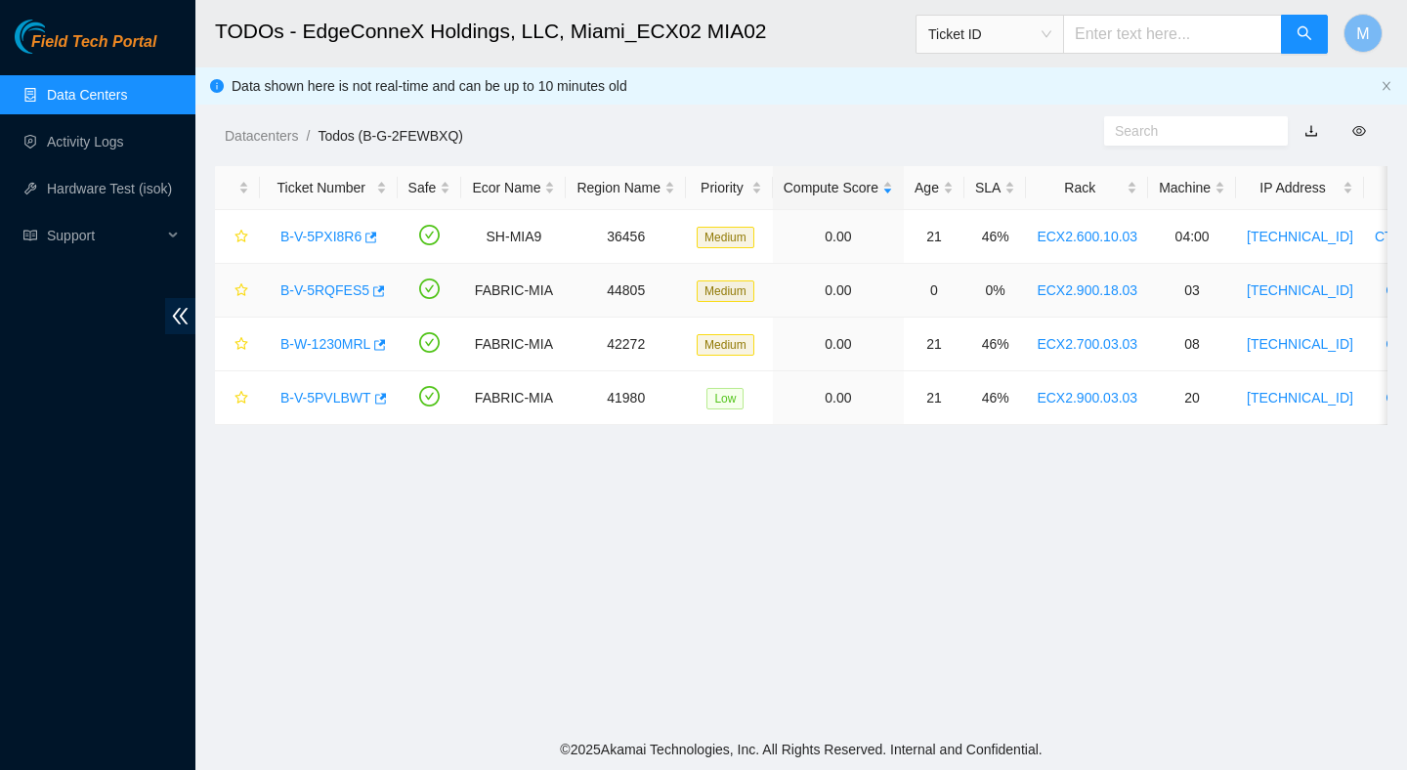
click at [328, 289] on link "B-V-5RQFES5" at bounding box center [324, 290] width 89 height 16
